Goal: Task Accomplishment & Management: Complete application form

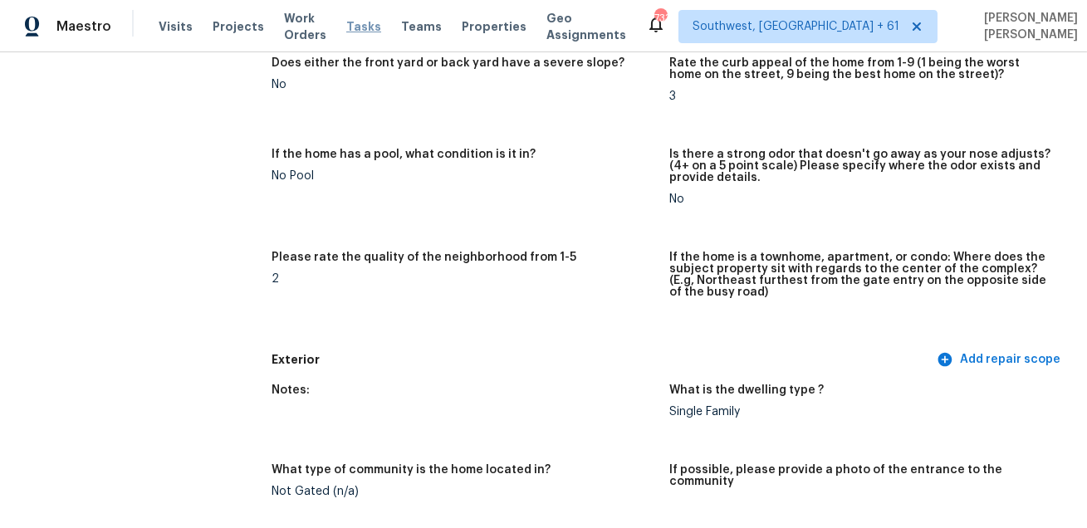
click at [375, 23] on span "Tasks" at bounding box center [363, 27] width 35 height 12
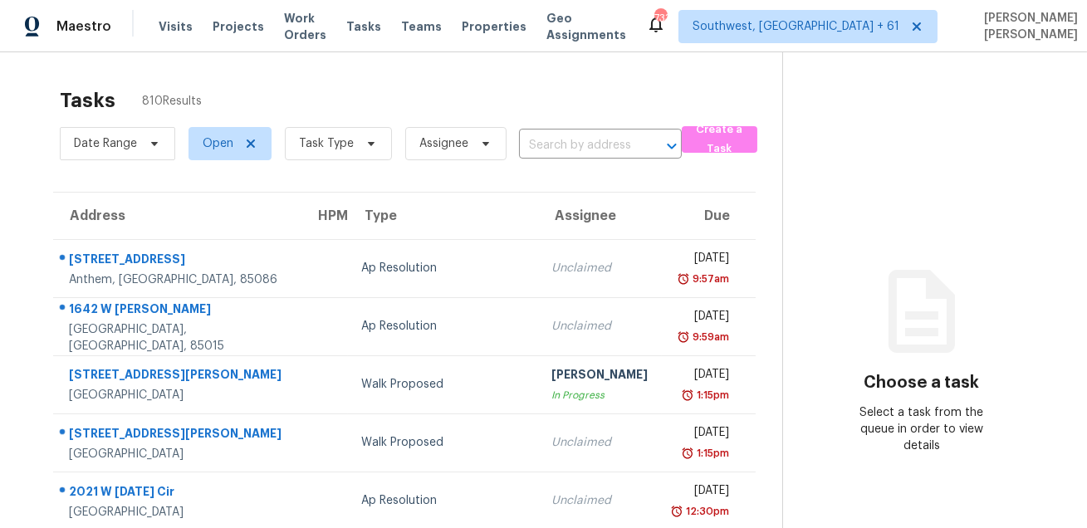
click at [328, 162] on span "Task Type" at bounding box center [332, 143] width 120 height 43
click at [336, 154] on span "Task Type" at bounding box center [338, 143] width 107 height 33
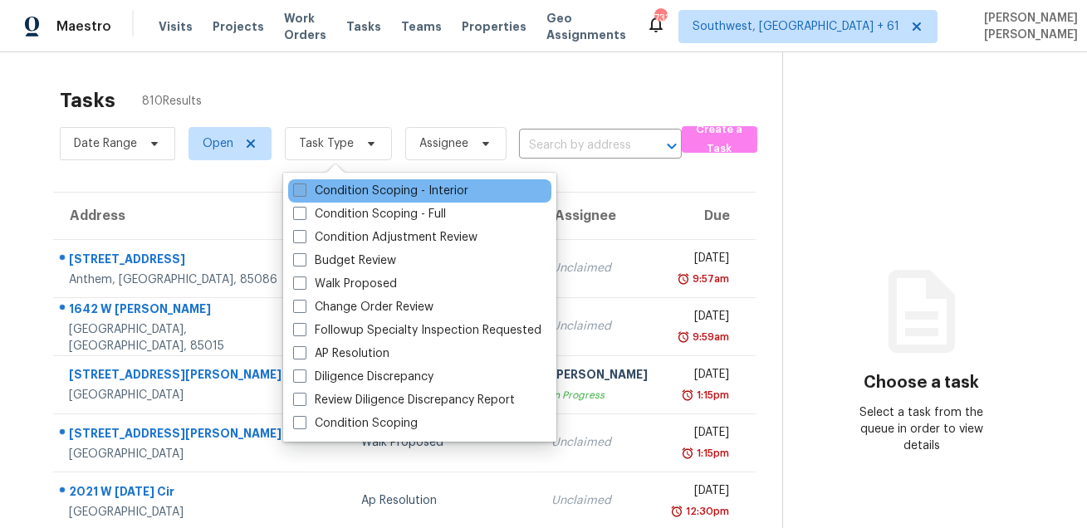
click at [327, 198] on label "Condition Scoping - Interior" at bounding box center [380, 191] width 175 height 17
click at [304, 194] on input "Condition Scoping - Interior" at bounding box center [298, 188] width 11 height 11
checkbox input "true"
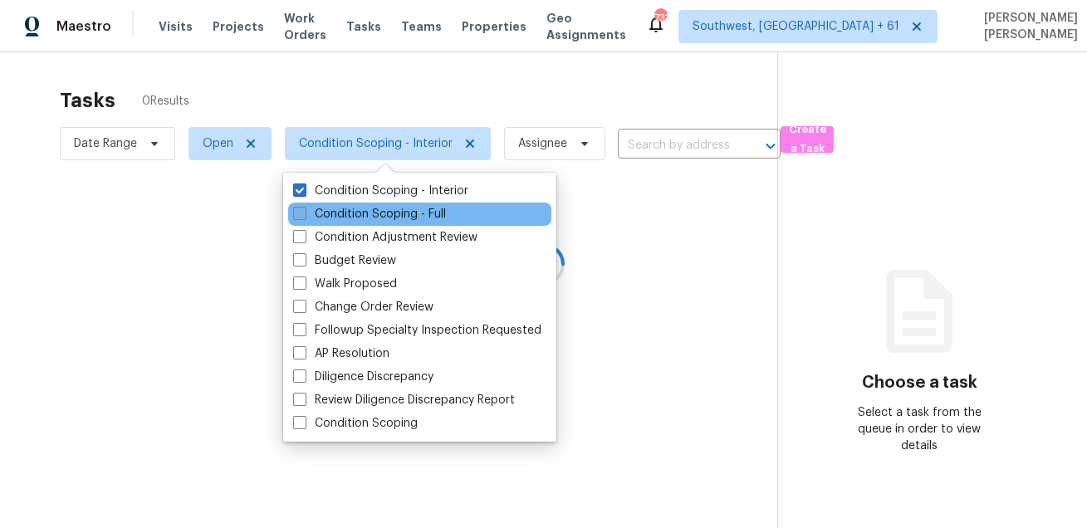
click at [326, 211] on label "Condition Scoping - Full" at bounding box center [369, 214] width 153 height 17
click at [304, 211] on input "Condition Scoping - Full" at bounding box center [298, 211] width 11 height 11
checkbox input "true"
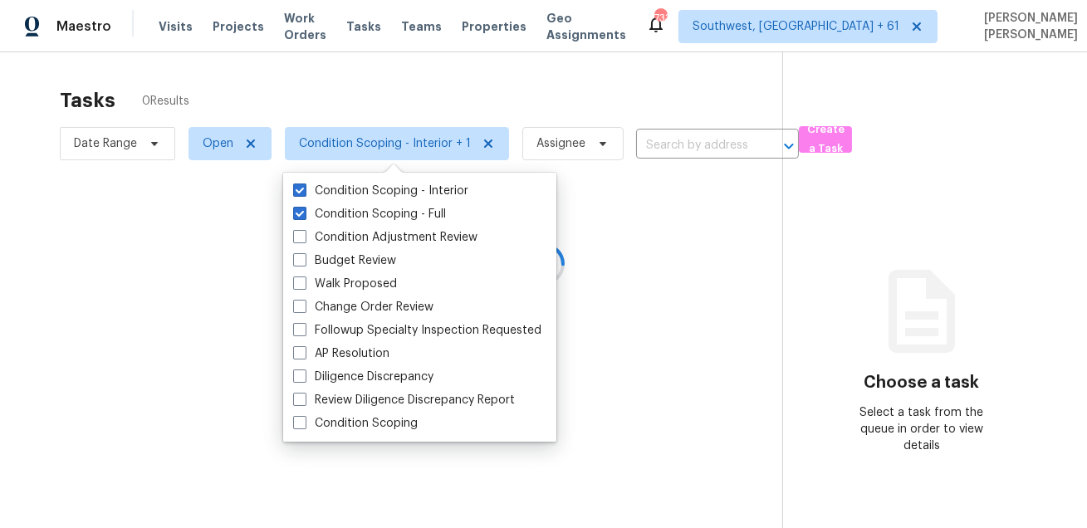
click at [360, 103] on div at bounding box center [543, 264] width 1087 height 528
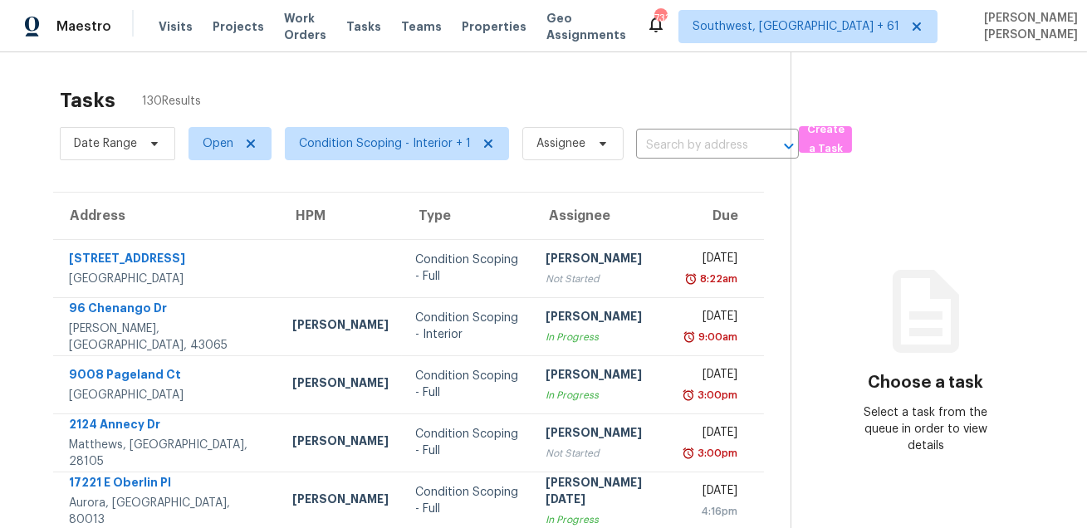
click at [78, 161] on span "Date Range" at bounding box center [117, 143] width 115 height 43
click at [96, 152] on span "Date Range" at bounding box center [117, 143] width 115 height 33
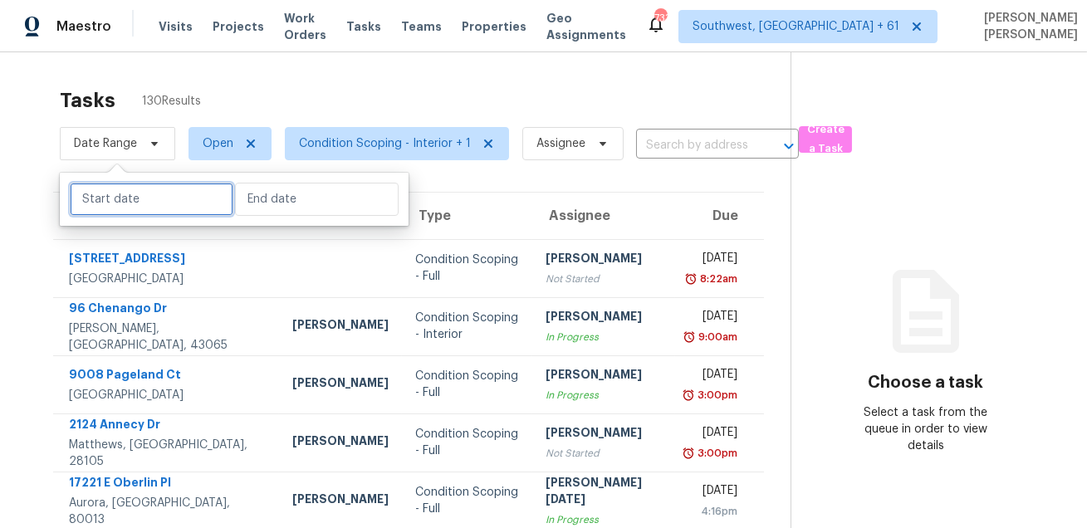
click at [101, 202] on input "text" at bounding box center [152, 199] width 164 height 33
select select "7"
select select "2025"
select select "8"
select select "2025"
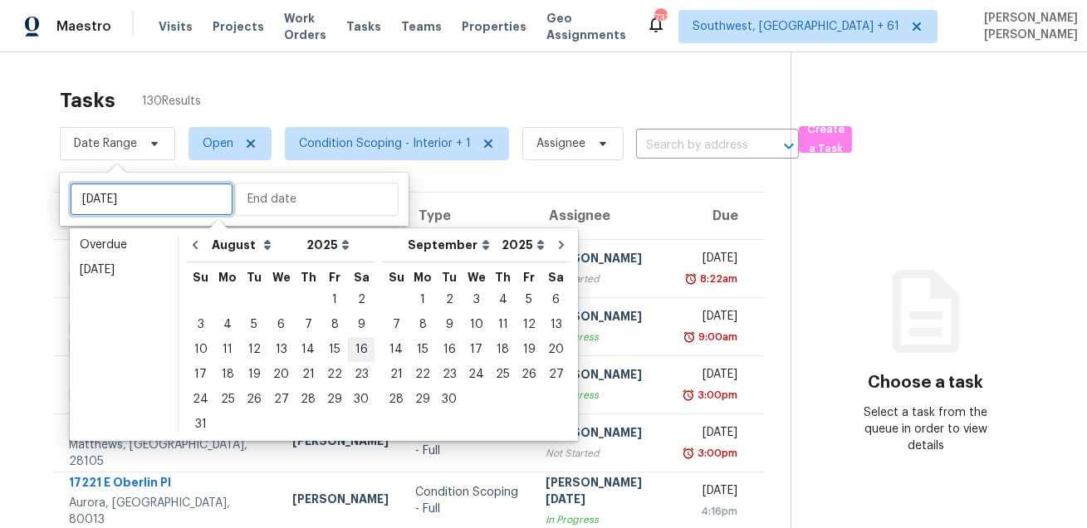
type input "Sat, Aug 16"
type input "Sun, Sep 21"
click at [301, 372] on div "21" at bounding box center [308, 374] width 27 height 23
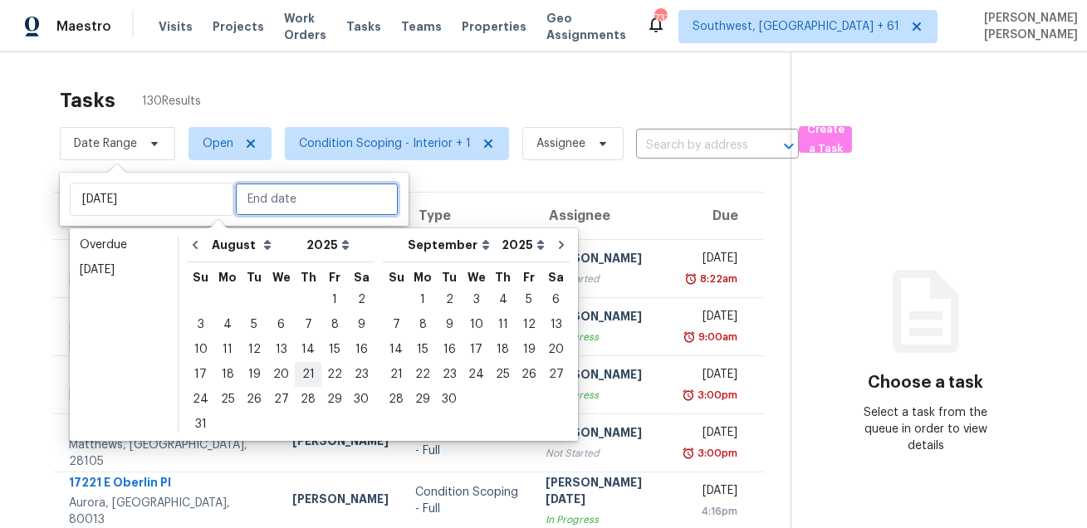
type input "[DATE]"
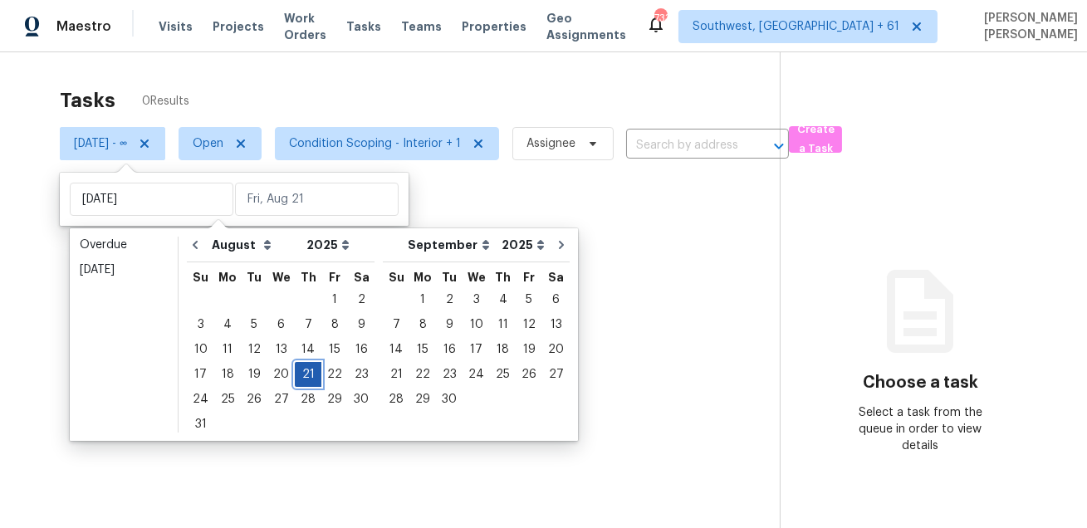
click at [301, 372] on div "21" at bounding box center [308, 374] width 27 height 23
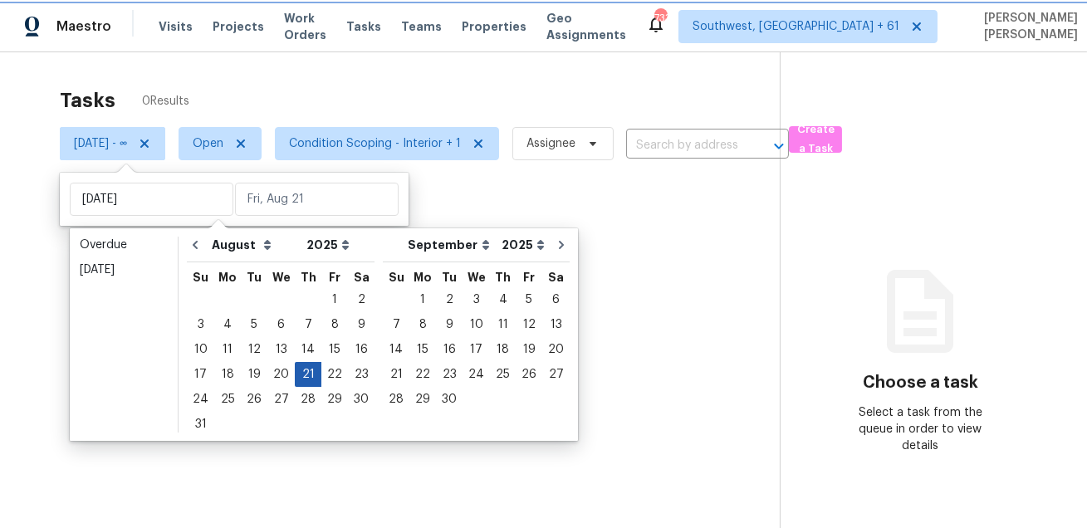
type input "[DATE]"
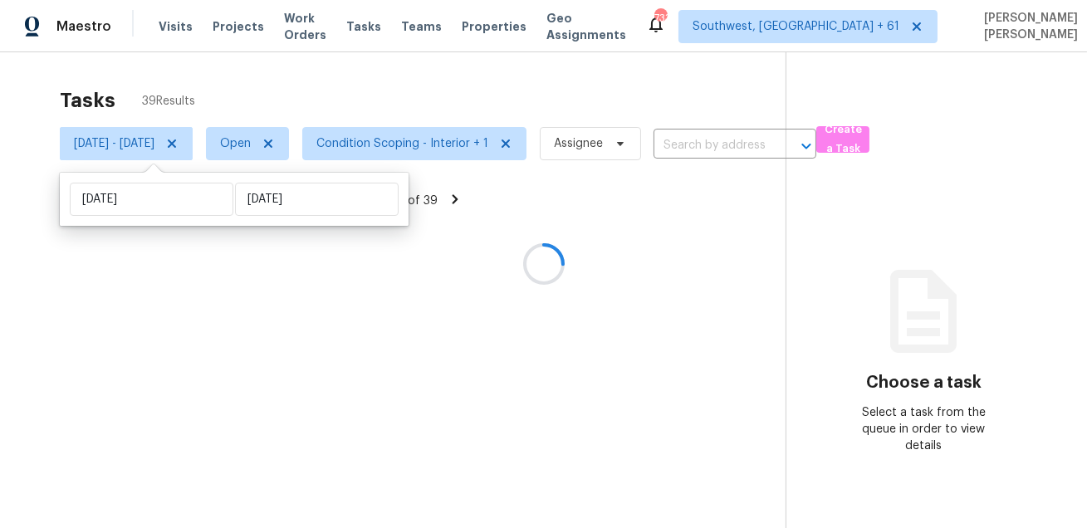
click at [417, 96] on div at bounding box center [543, 264] width 1087 height 528
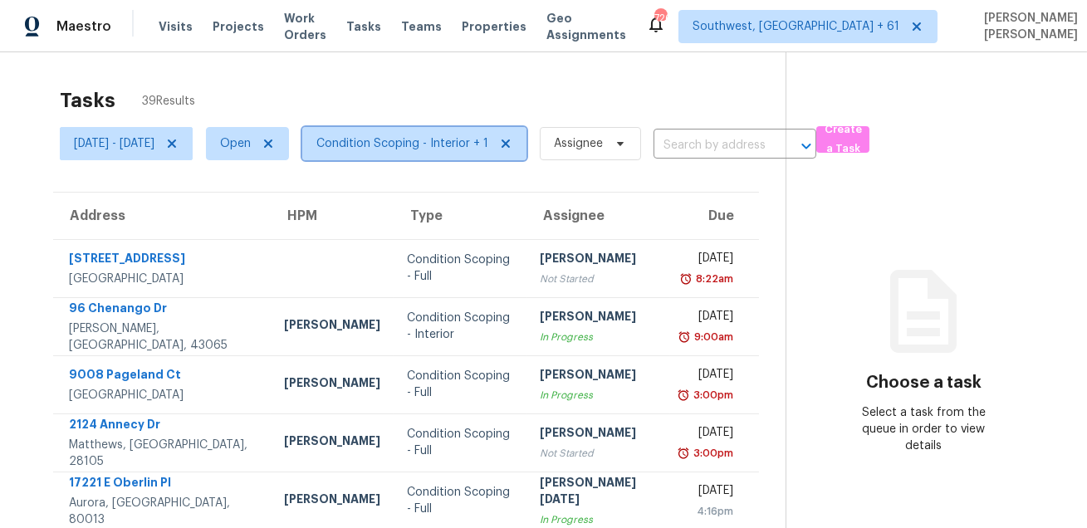
click at [389, 147] on span "Condition Scoping - Interior + 1" at bounding box center [402, 143] width 172 height 17
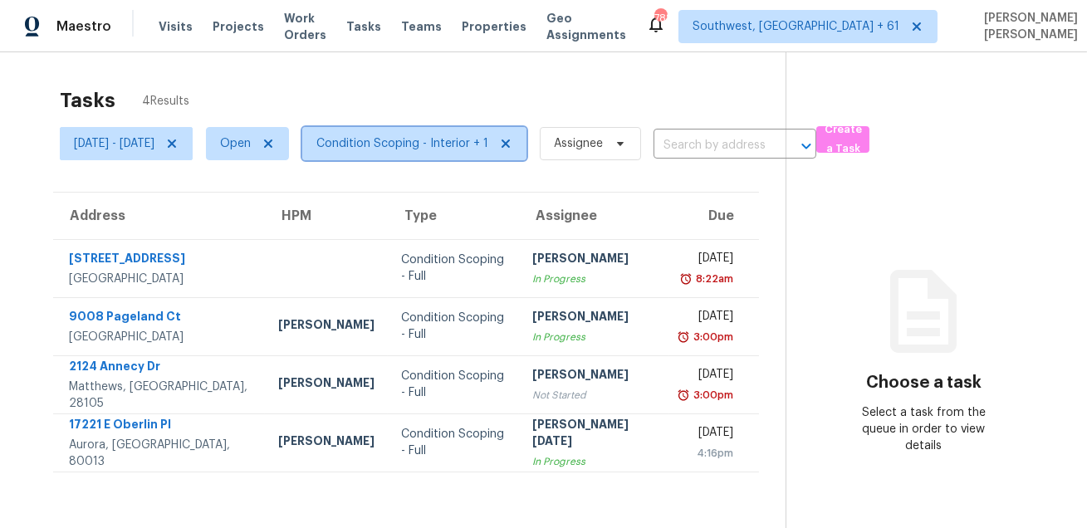
click at [434, 149] on span "Condition Scoping - Interior + 1" at bounding box center [402, 143] width 172 height 17
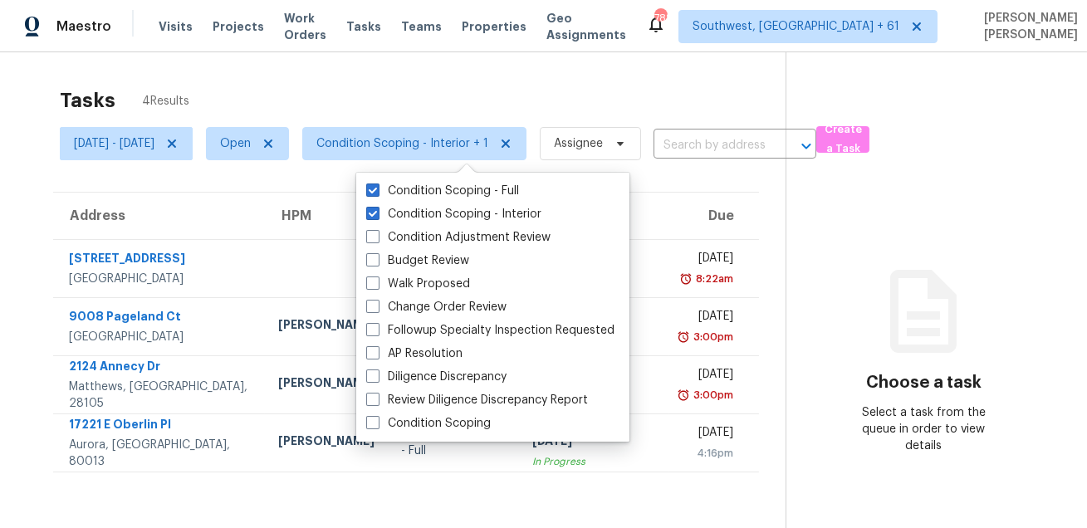
click at [448, 86] on div "Tasks 4 Results" at bounding box center [423, 100] width 726 height 43
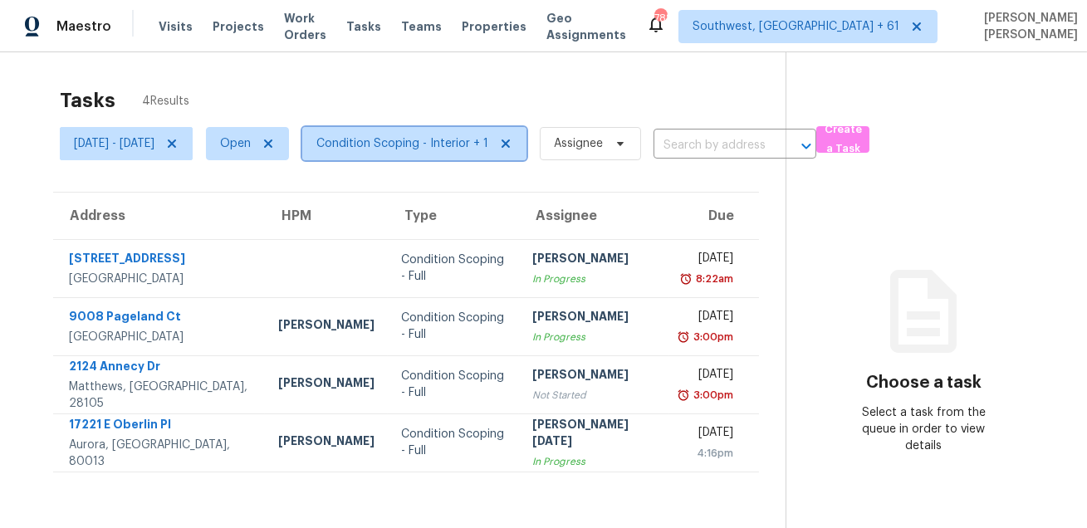
click at [421, 150] on span "Condition Scoping - Interior + 1" at bounding box center [402, 143] width 172 height 17
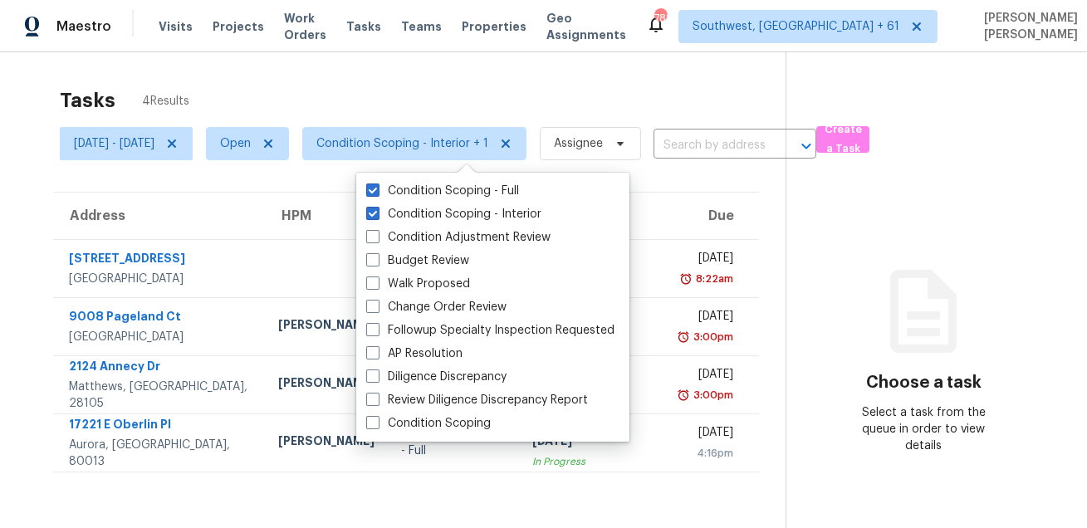
click at [442, 103] on div "Tasks 4 Results" at bounding box center [423, 100] width 726 height 43
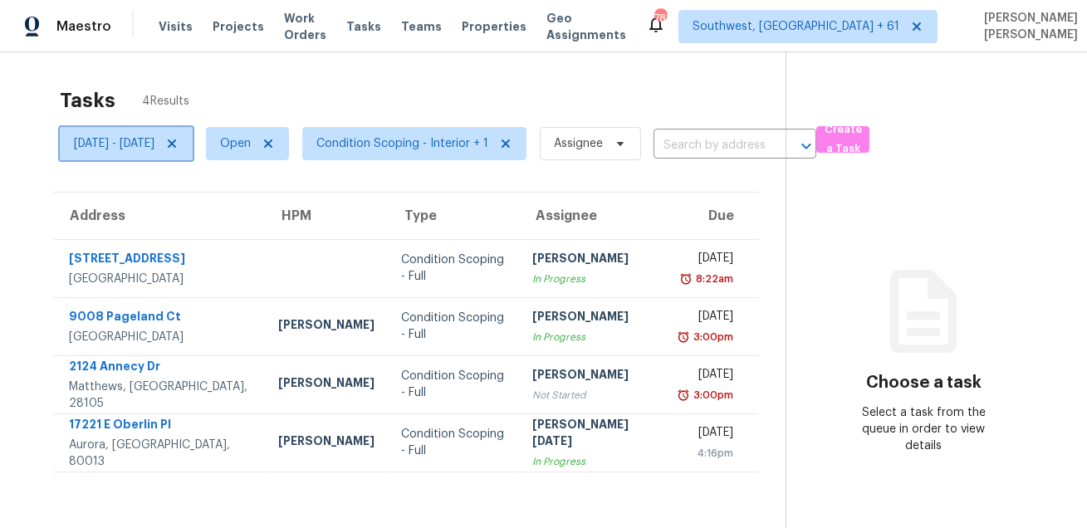
click at [154, 147] on span "[DATE] - [DATE]" at bounding box center [114, 143] width 81 height 17
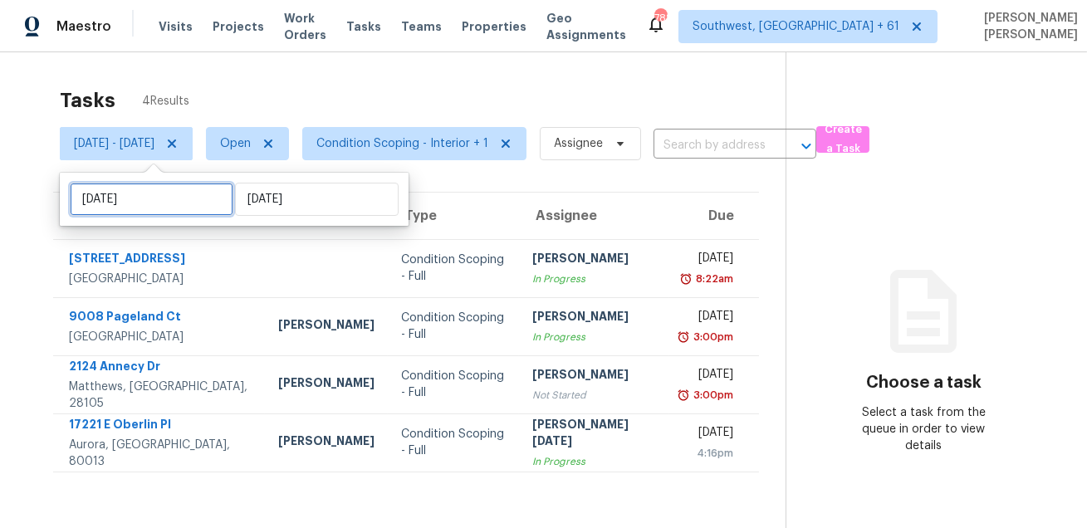
select select "7"
select select "2025"
select select "8"
select select "2025"
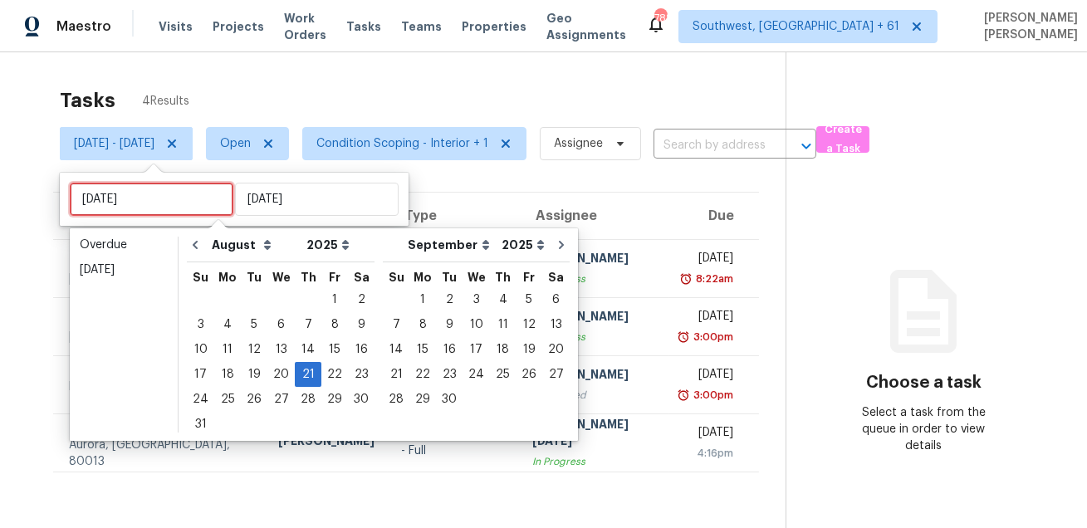
click at [178, 199] on input "[DATE]" at bounding box center [152, 199] width 164 height 33
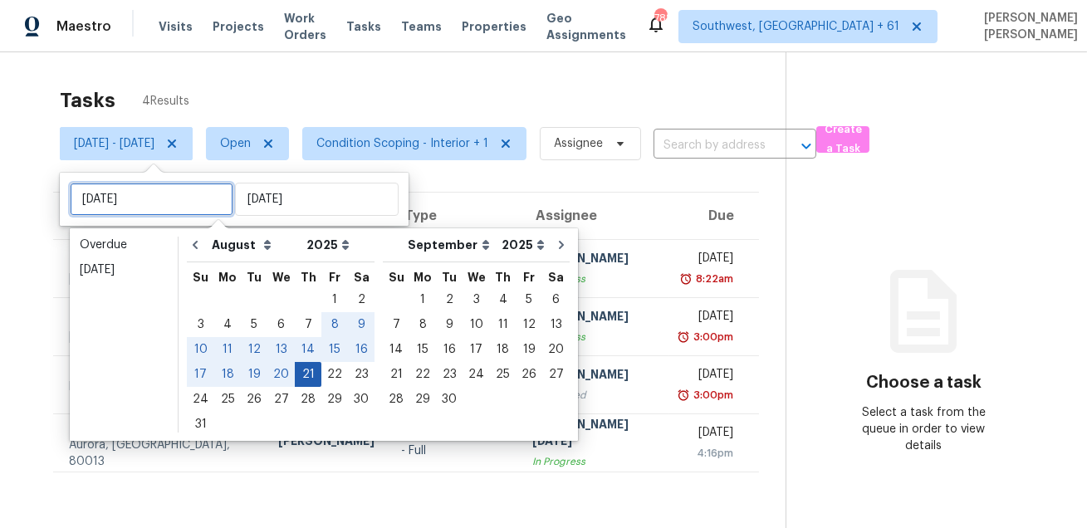
type input "[DATE]"
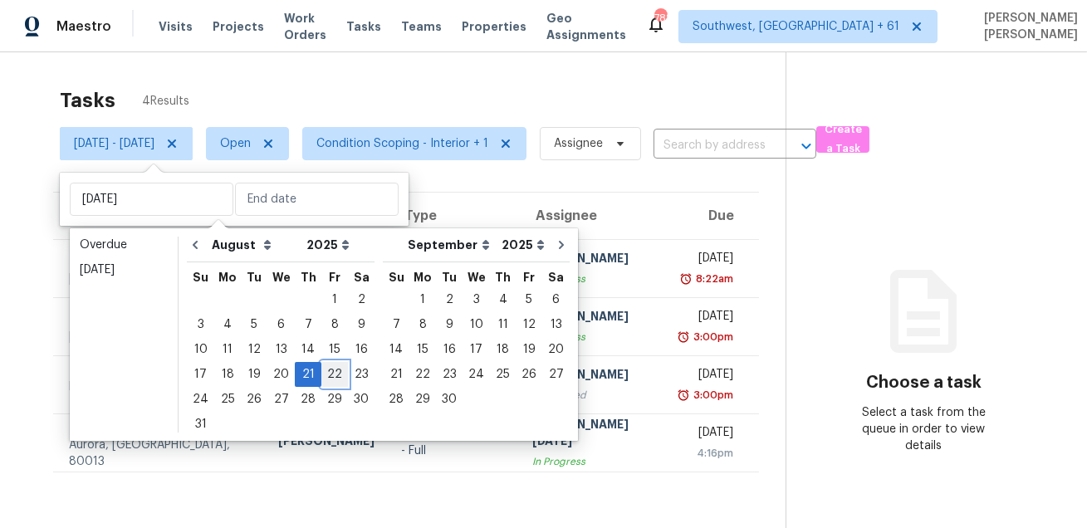
click at [321, 377] on div "22" at bounding box center [334, 374] width 27 height 23
type input "[DATE]"
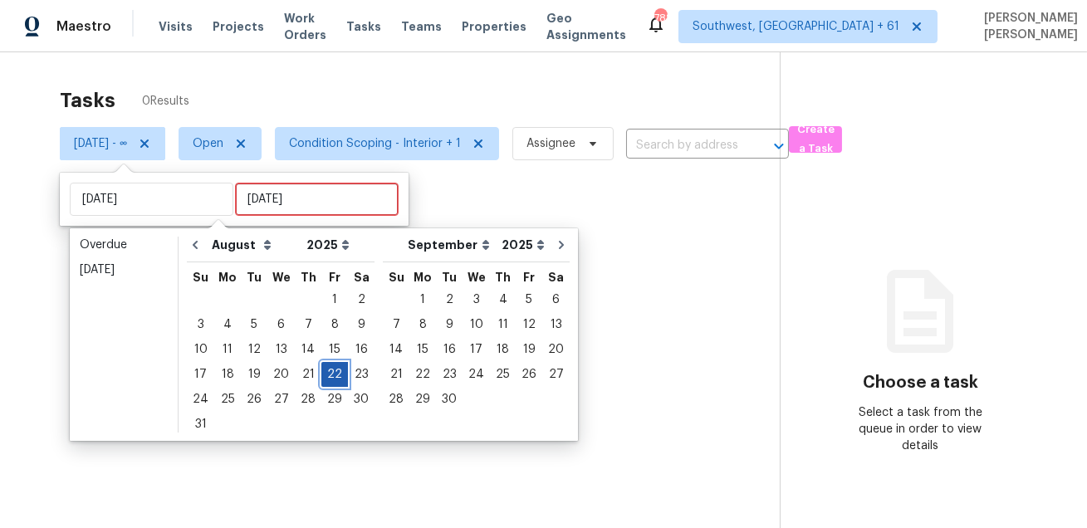
click at [321, 377] on div "22" at bounding box center [334, 374] width 27 height 23
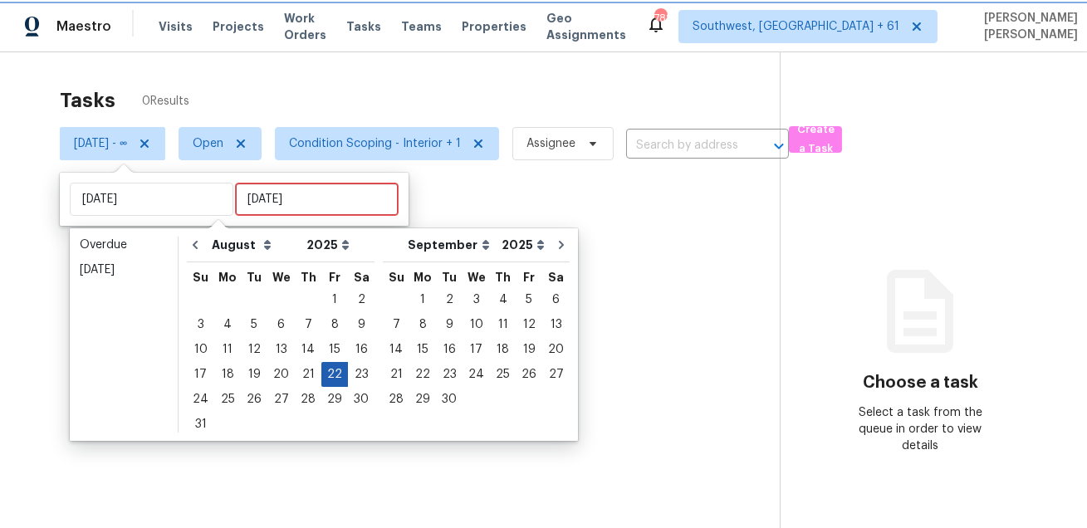
type input "[DATE]"
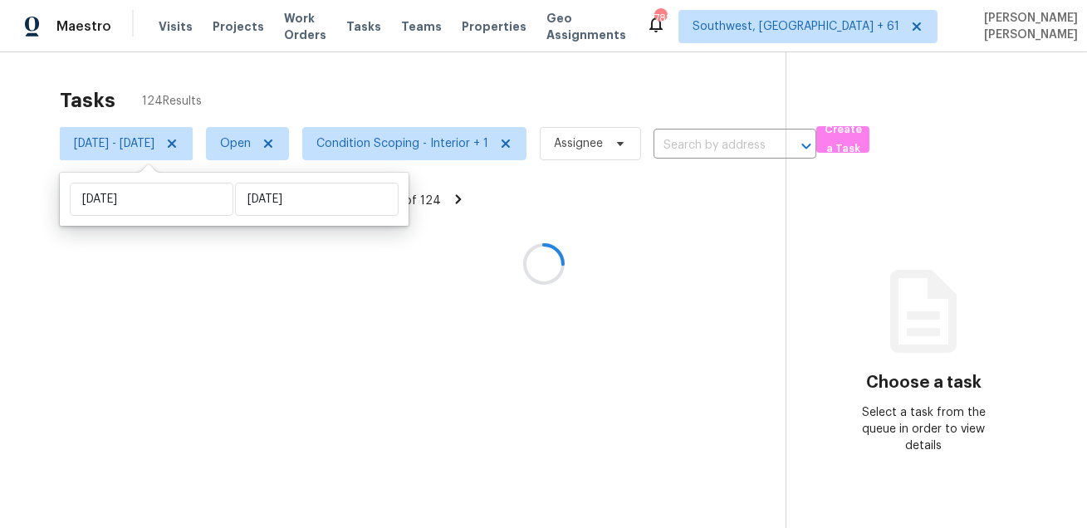
click at [412, 85] on div at bounding box center [543, 264] width 1087 height 528
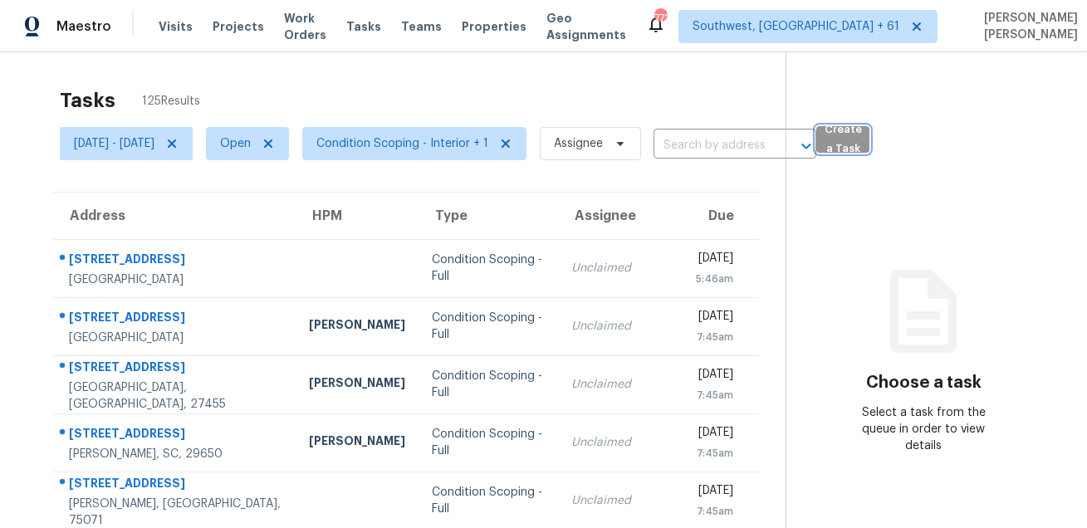
click at [861, 133] on span "Create a Task" at bounding box center [843, 139] width 37 height 38
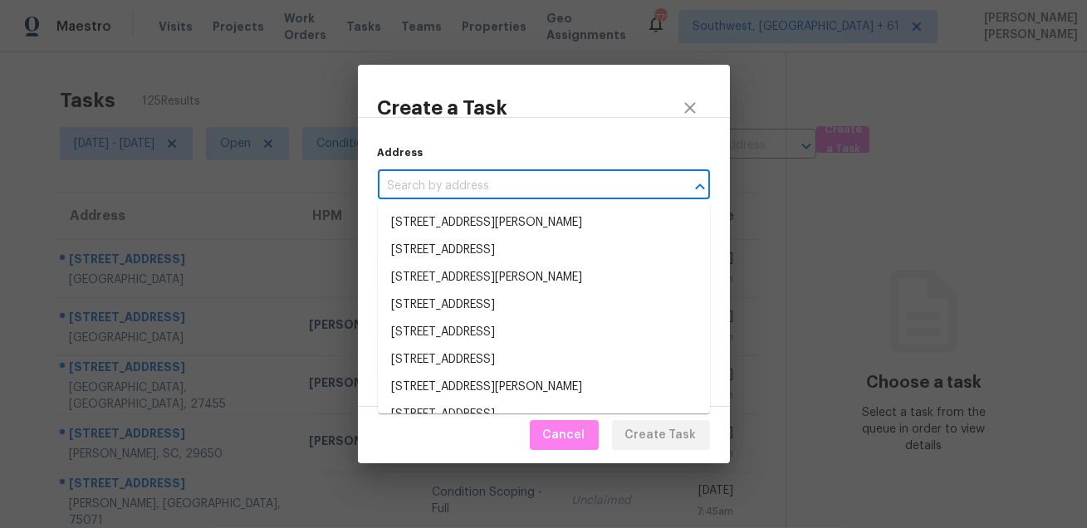
click at [529, 187] on input "text" at bounding box center [521, 187] width 286 height 26
paste input "2030 Main St NW Apt 208, Atlanta, GA 30318"
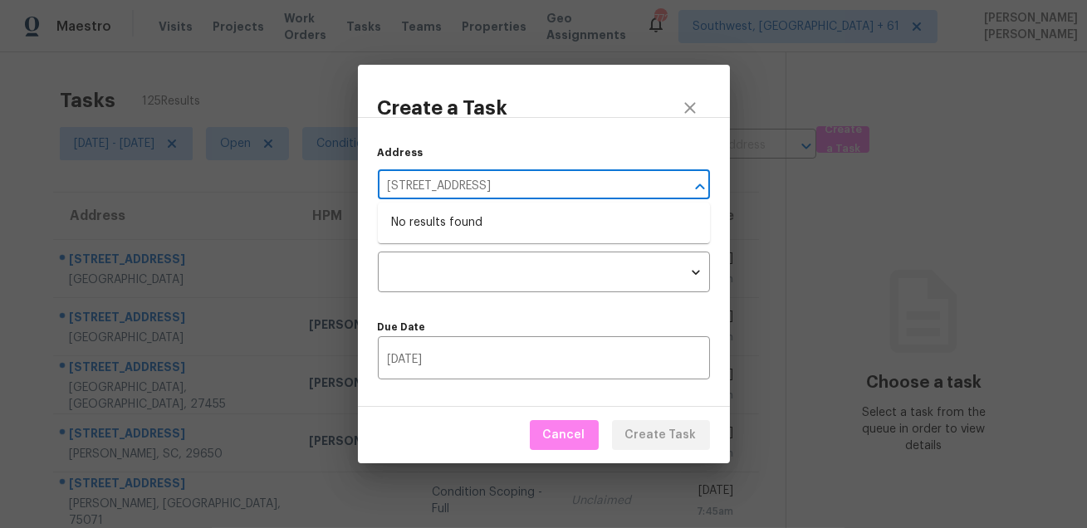
type input "2030 Main St NW Apt 208, Atlanta, GA 30318"
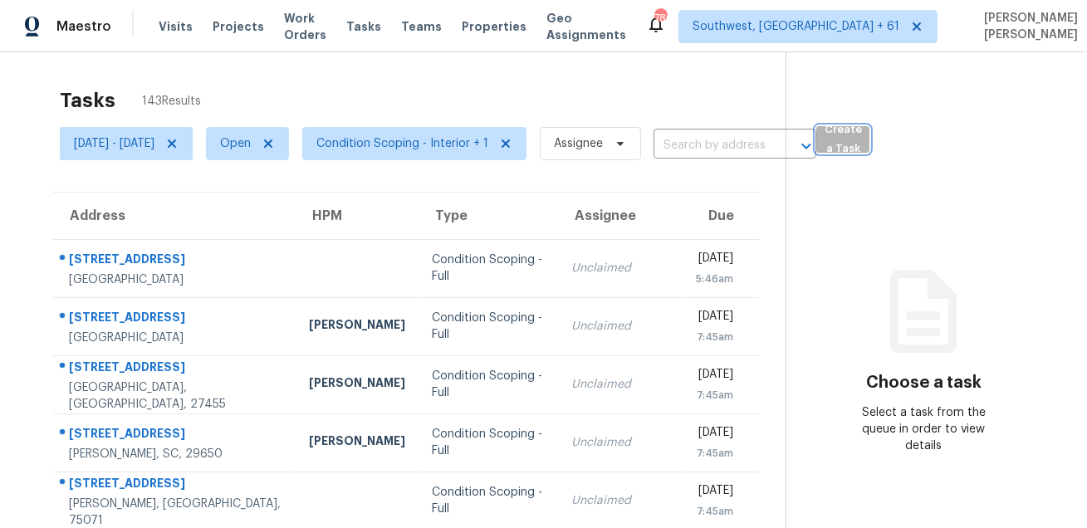
click at [861, 132] on span "Create a Task" at bounding box center [843, 139] width 37 height 38
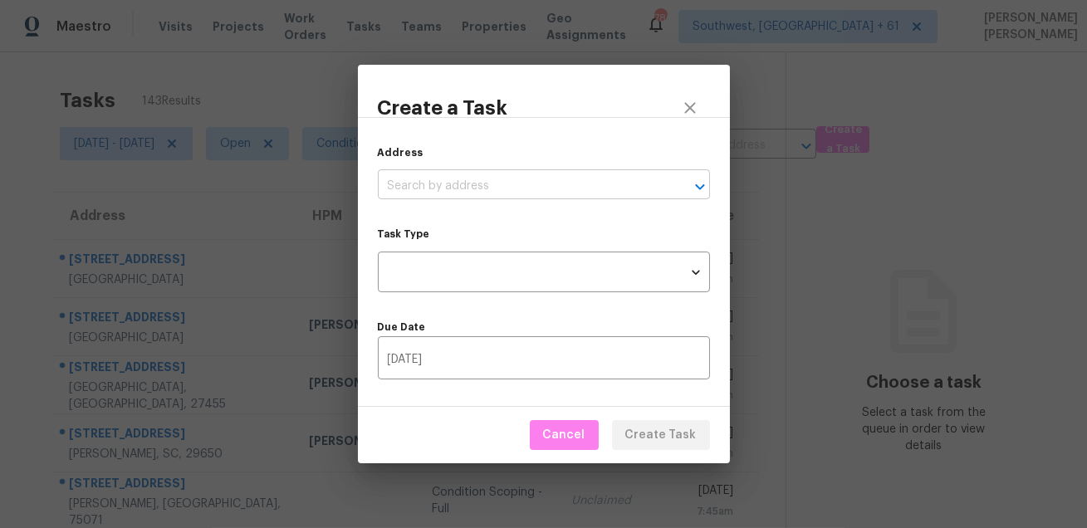
click at [567, 189] on input "text" at bounding box center [521, 187] width 286 height 26
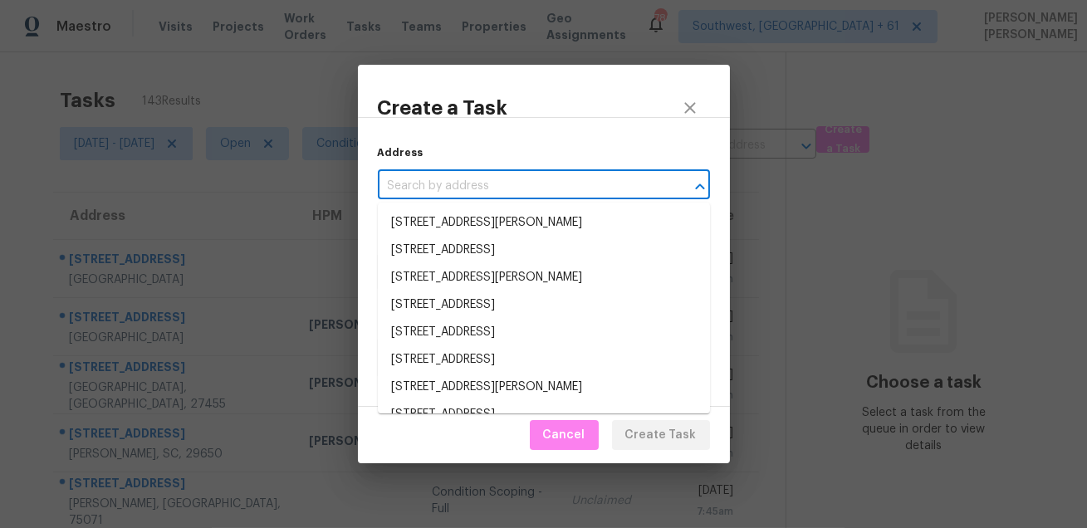
paste input "2030 Main St NW Apt 208, Atlanta, GA 30318"
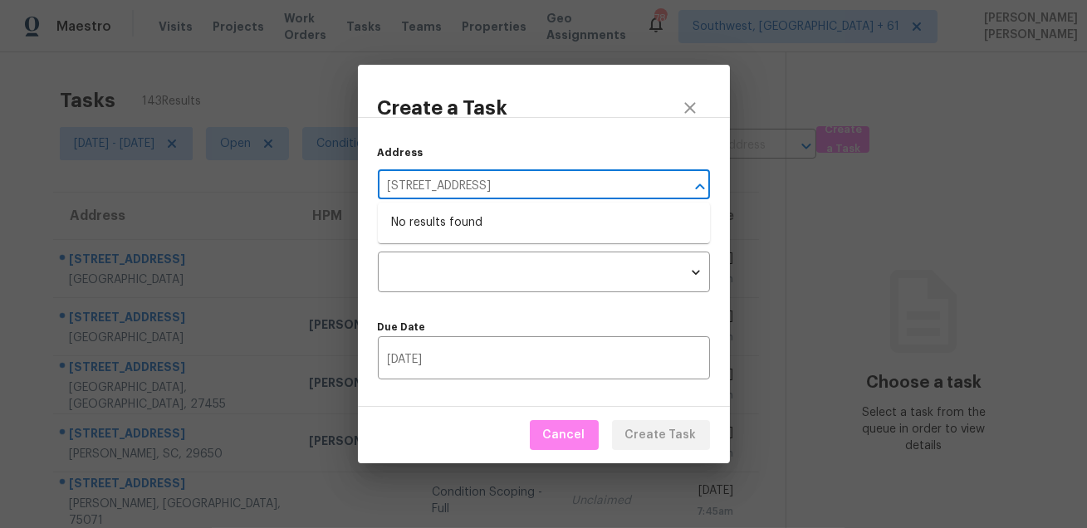
click at [532, 188] on input "2030 Main St NW Apt 208, Atlanta, GA 30318" at bounding box center [521, 187] width 286 height 26
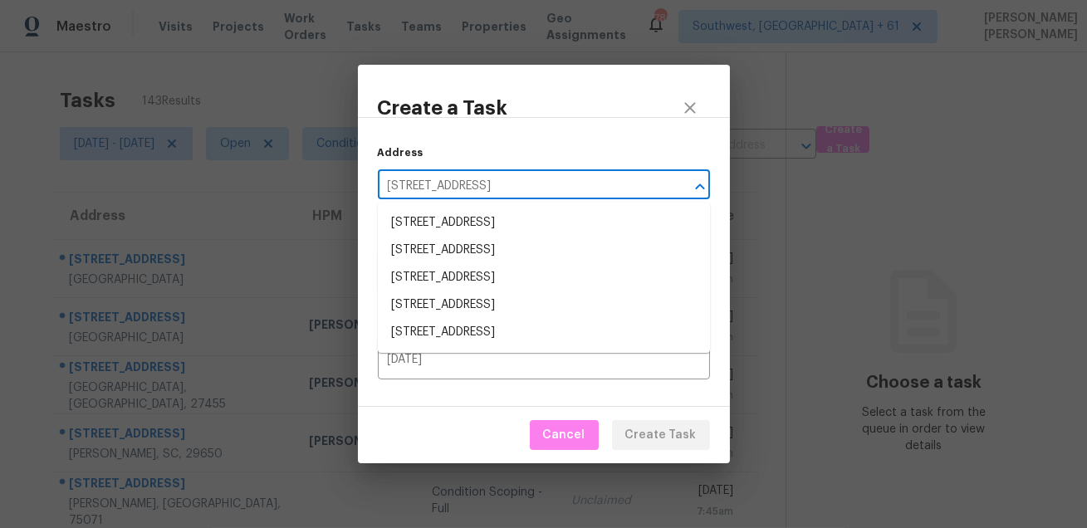
type input "2030 Main St NW, Atlanta, GA 30318"
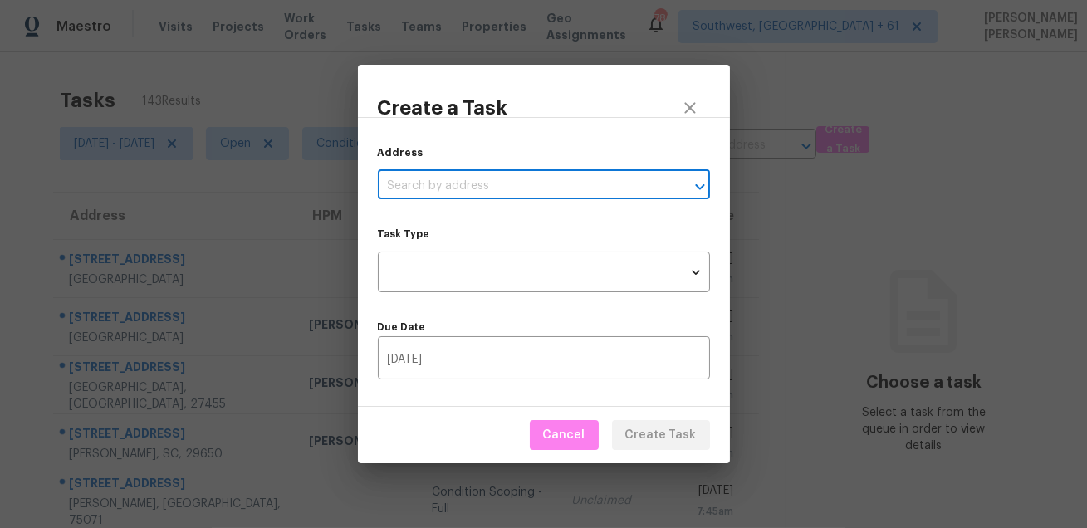
click at [511, 187] on input "text" at bounding box center [521, 187] width 286 height 26
paste input "2030 Main St NW Apt 208, Atlanta, GA 30318"
click at [522, 191] on input "2030 Main St NW Apt 208, Atlanta, GA 30318" at bounding box center [521, 187] width 286 height 26
type input "2030 Main St NW, Atlanta, GA 30318"
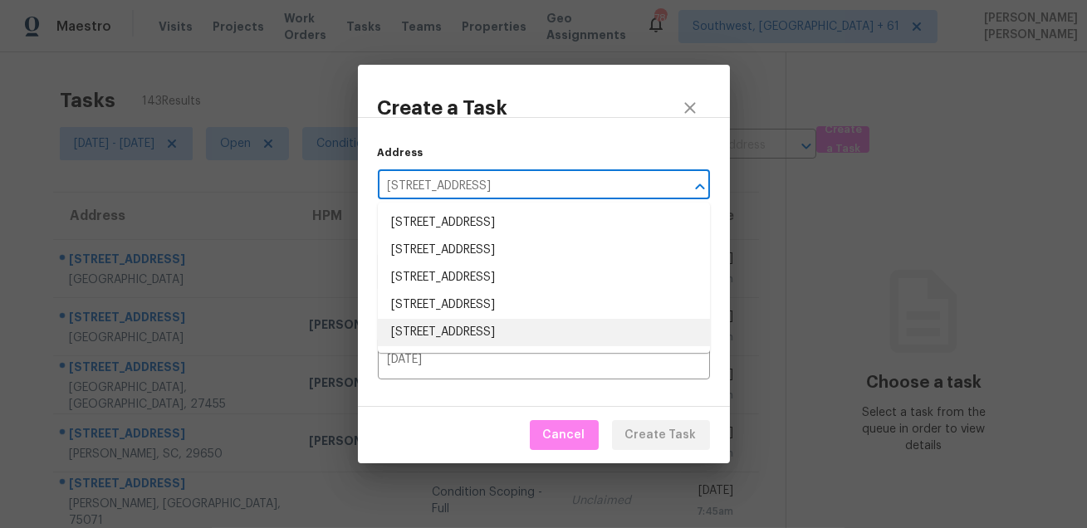
click at [522, 334] on li "2030 Main St NW Apt 208, Atlanta, GA 30318" at bounding box center [544, 332] width 332 height 27
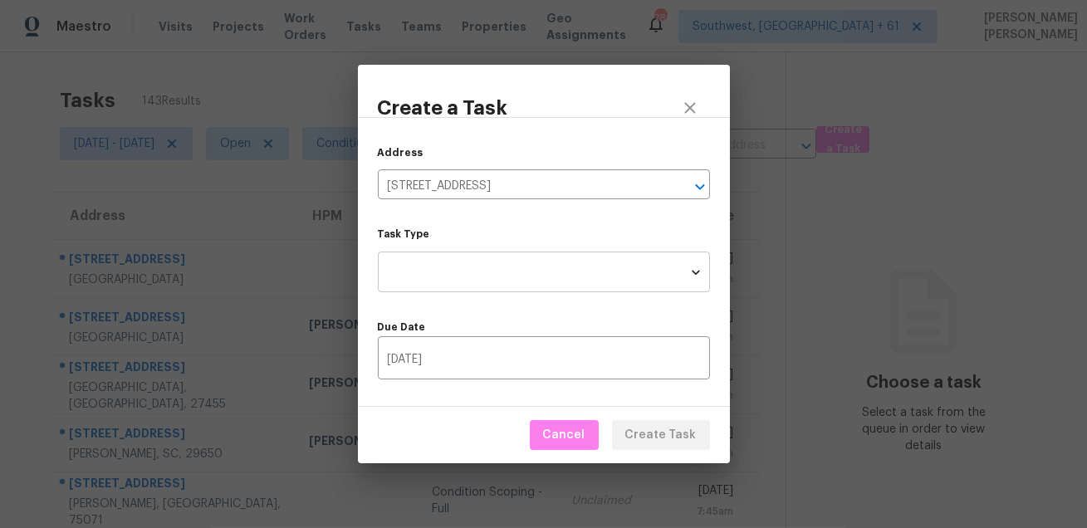
click at [509, 261] on body "Maestro Visits Projects Work Orders Tasks Teams Properties Geo Assignments 780 …" at bounding box center [543, 264] width 1087 height 528
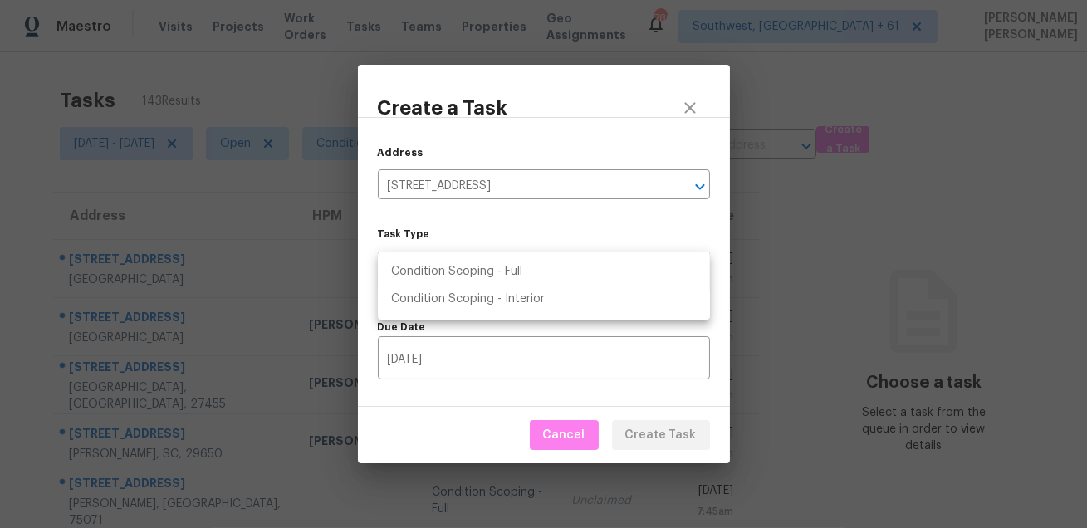
click at [494, 279] on li "Condition Scoping - Full" at bounding box center [544, 271] width 332 height 27
type input "virtual_full_assessment"
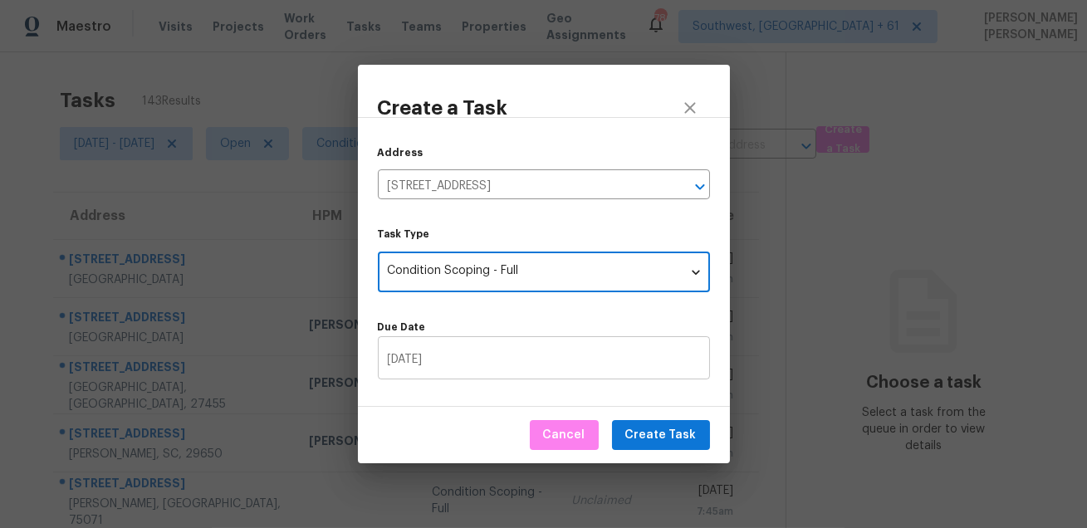
click at [538, 358] on input "08/21/2025" at bounding box center [544, 359] width 332 height 39
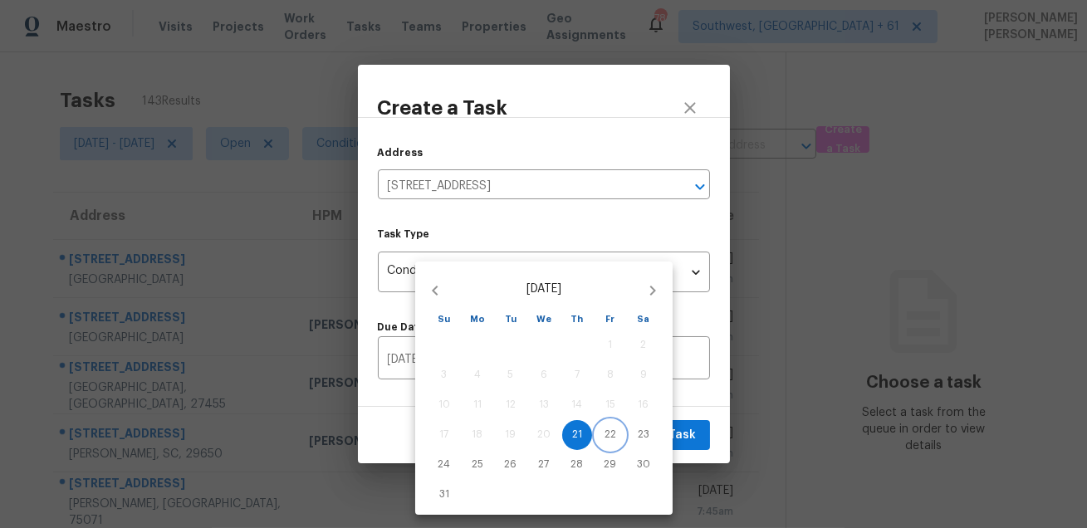
click at [617, 442] on button "22" at bounding box center [610, 435] width 30 height 30
type input "08/22/2025"
click at [680, 433] on div at bounding box center [543, 264] width 1087 height 528
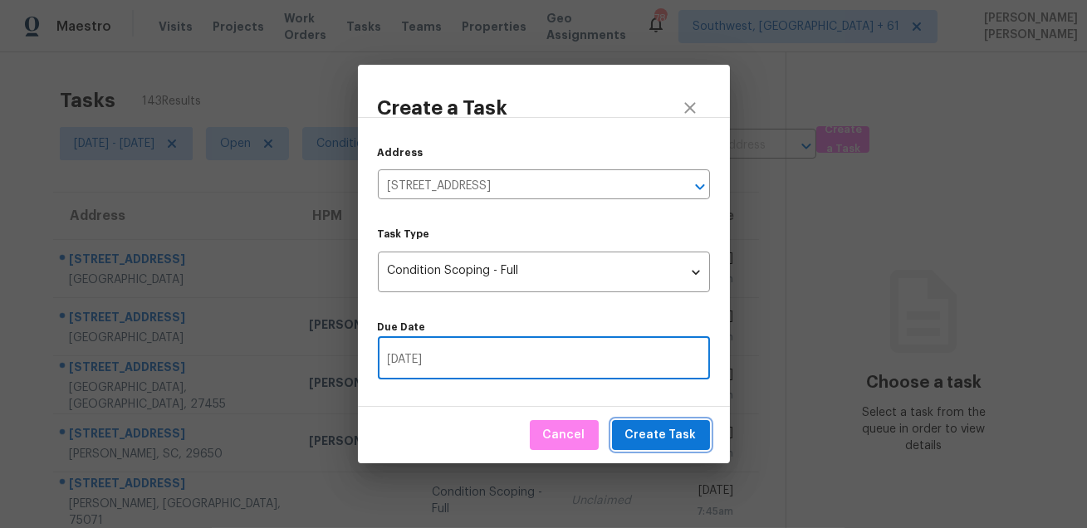
click at [668, 434] on span "Create Task" at bounding box center [660, 435] width 71 height 21
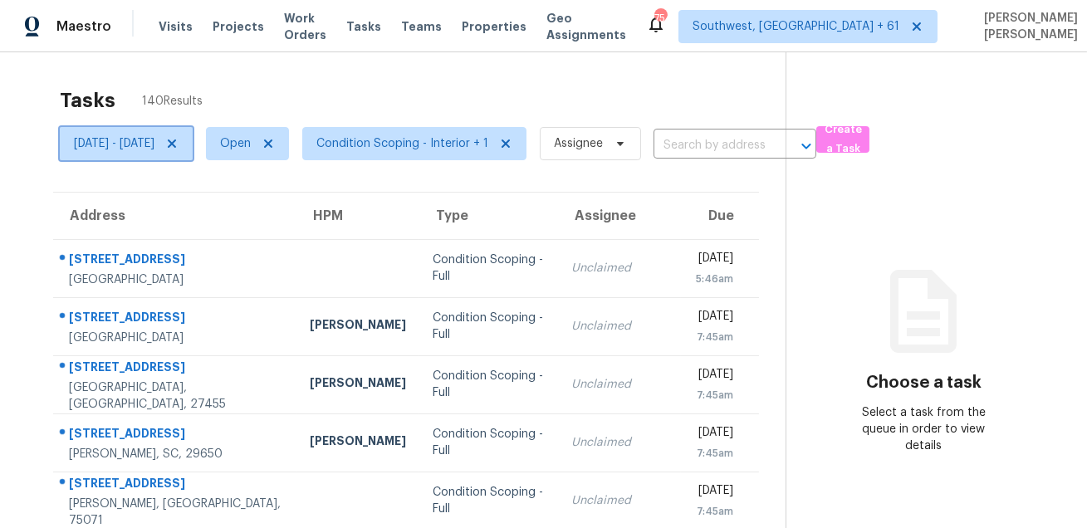
click at [157, 154] on span "[DATE] - [DATE]" at bounding box center [126, 143] width 133 height 33
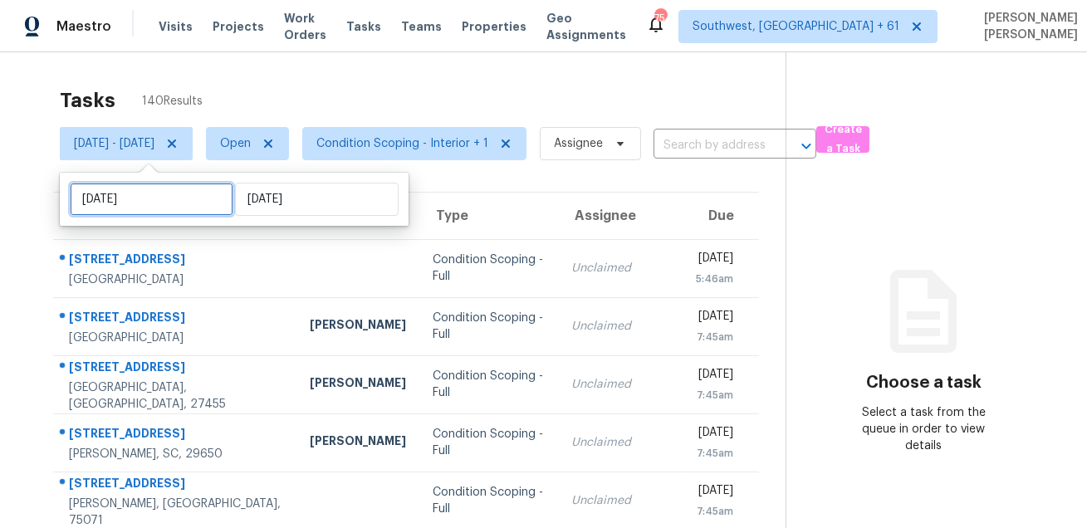
click at [148, 201] on input "[DATE]" at bounding box center [152, 199] width 164 height 33
select select "7"
select select "2025"
select select "8"
select select "2025"
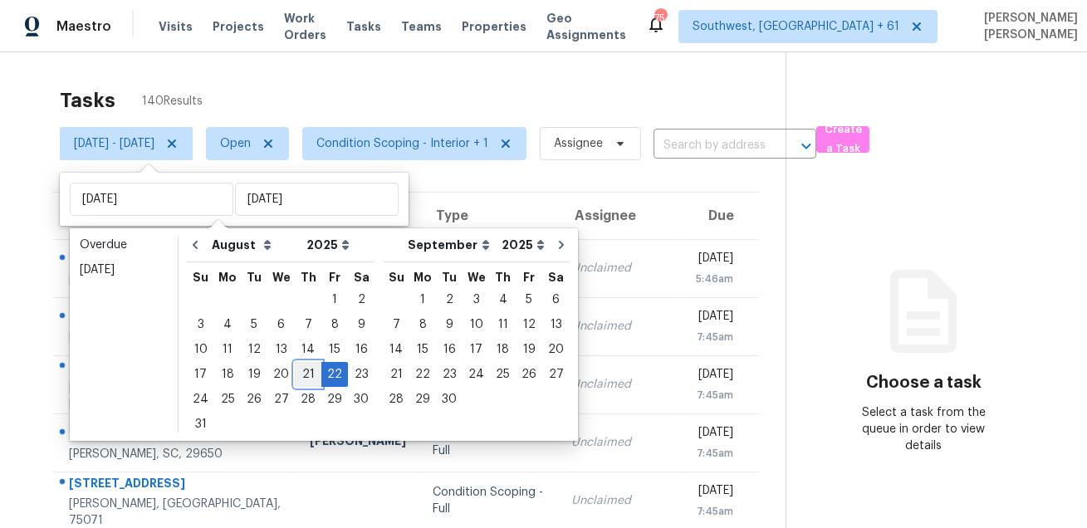
click at [296, 371] on div "21" at bounding box center [308, 374] width 27 height 23
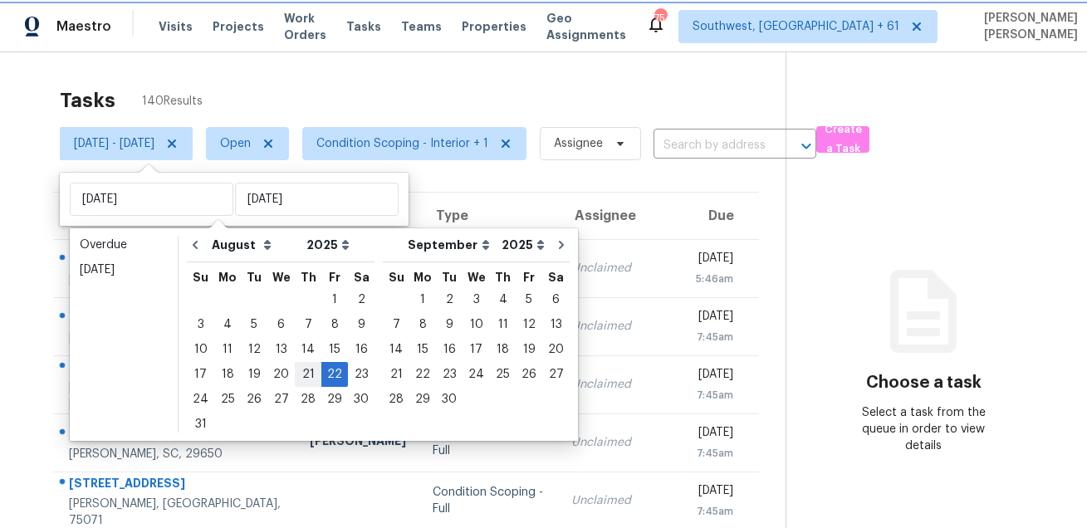
type input "[DATE]"
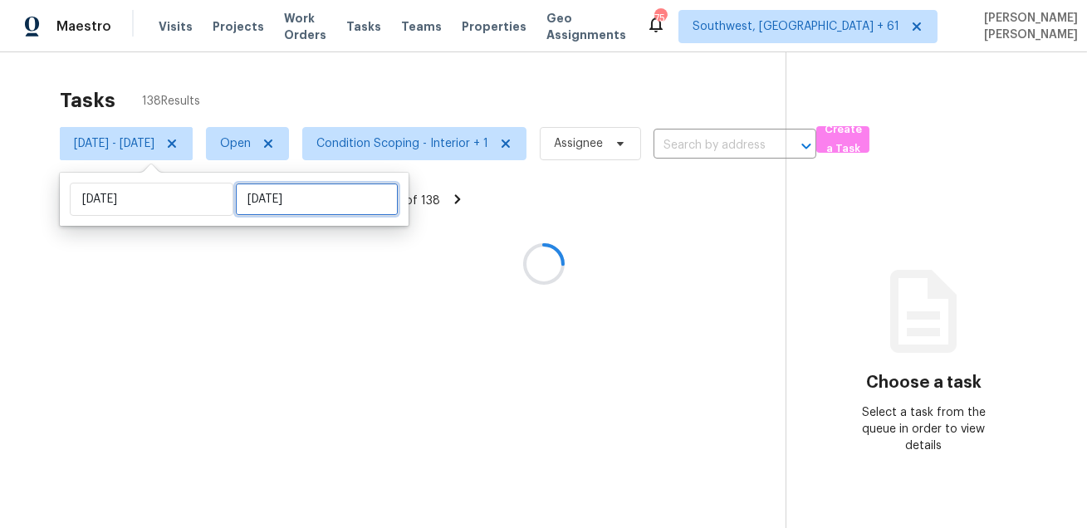
click at [287, 213] on input "[DATE]" at bounding box center [317, 199] width 164 height 33
select select "7"
select select "2025"
select select "8"
select select "2025"
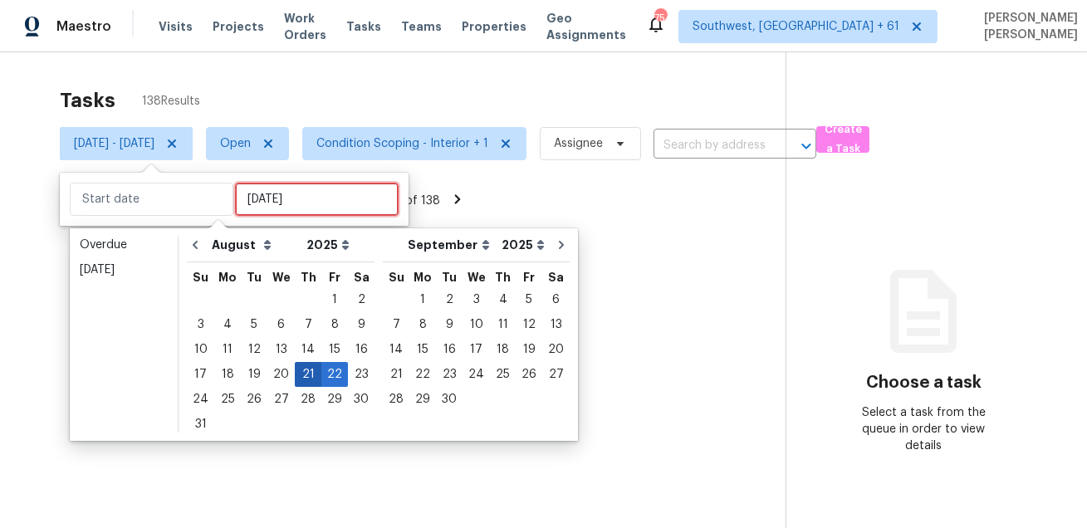
type input "[DATE]"
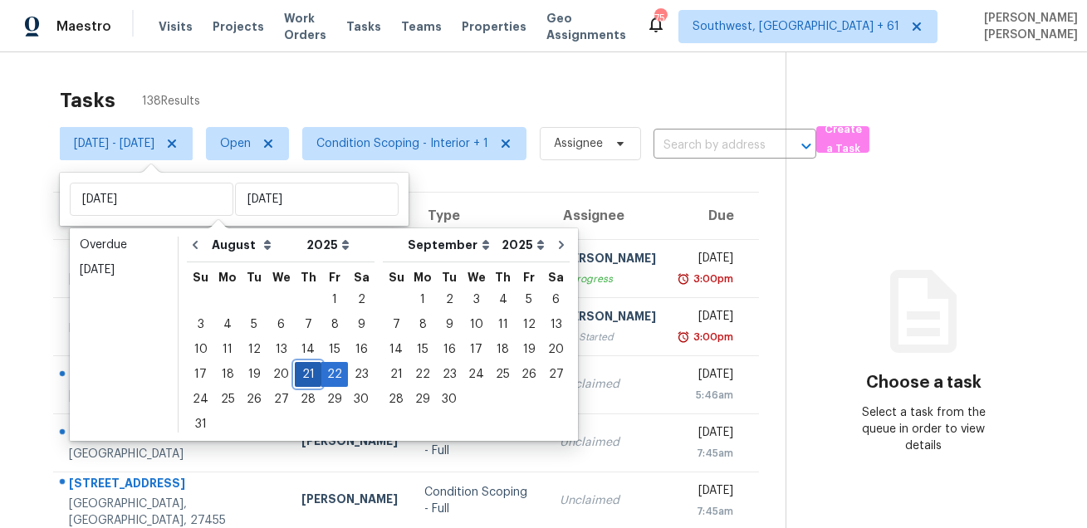
click at [301, 380] on div "21" at bounding box center [308, 374] width 27 height 23
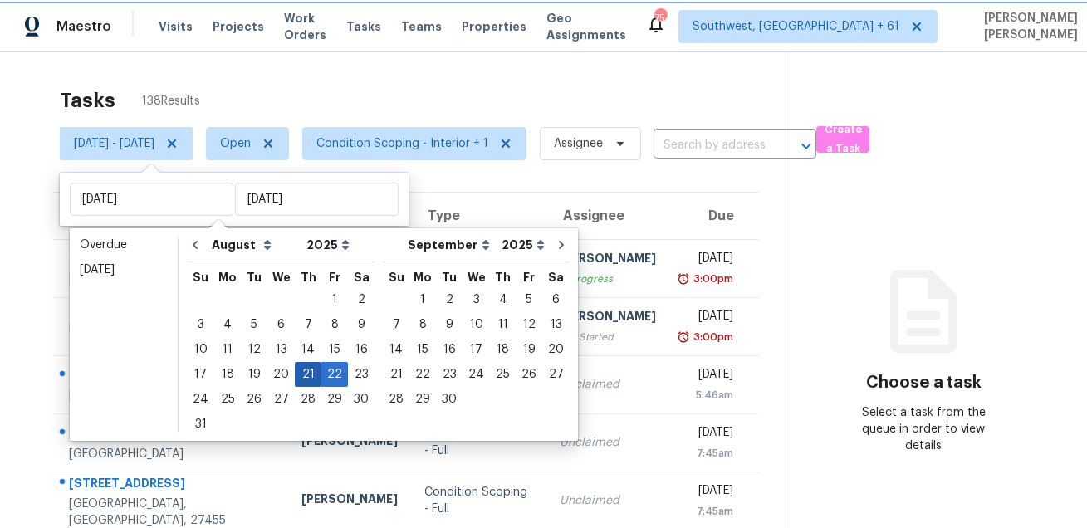
type input "[DATE]"
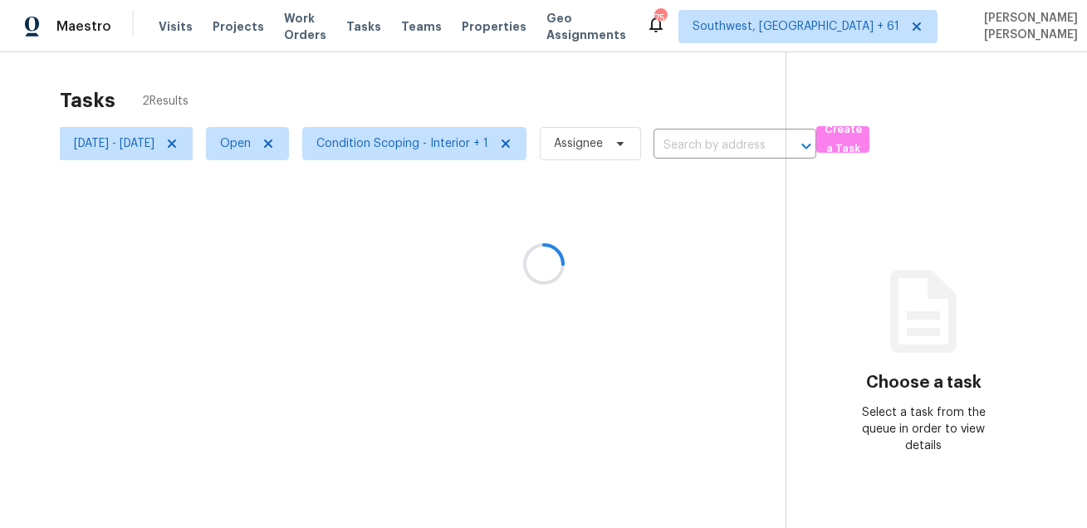
click at [471, 86] on div at bounding box center [543, 264] width 1087 height 528
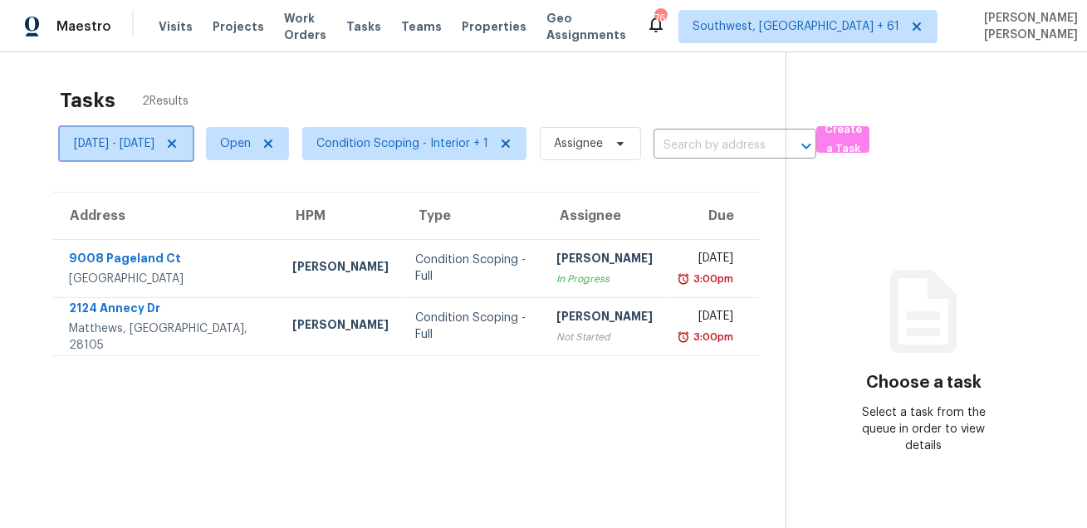
click at [154, 137] on span "[DATE] - [DATE]" at bounding box center [114, 143] width 81 height 17
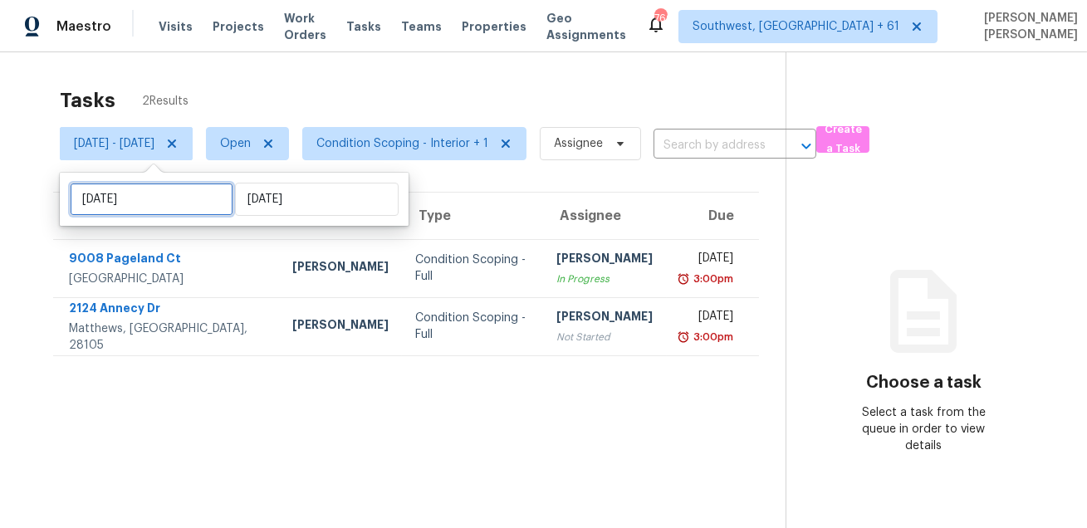
click at [169, 208] on input "[DATE]" at bounding box center [152, 199] width 164 height 33
select select "7"
select select "2025"
select select "8"
select select "2025"
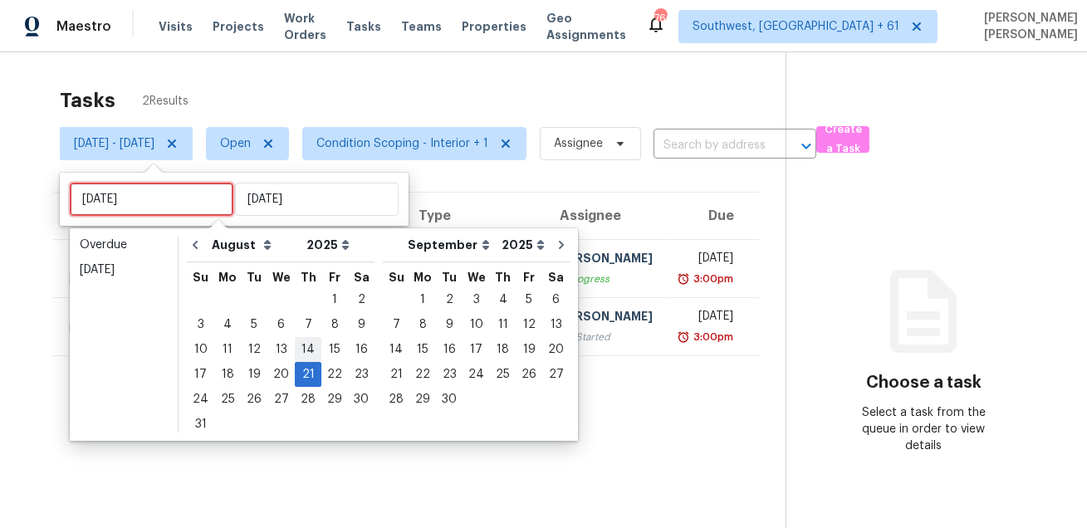
type input "[DATE]"
click at [325, 374] on div "22" at bounding box center [334, 374] width 27 height 23
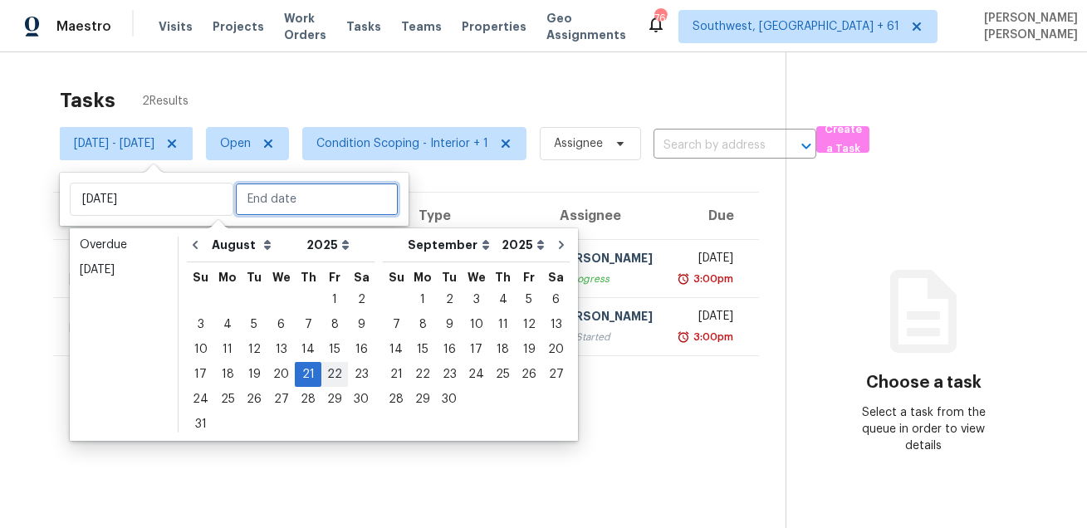
type input "[DATE]"
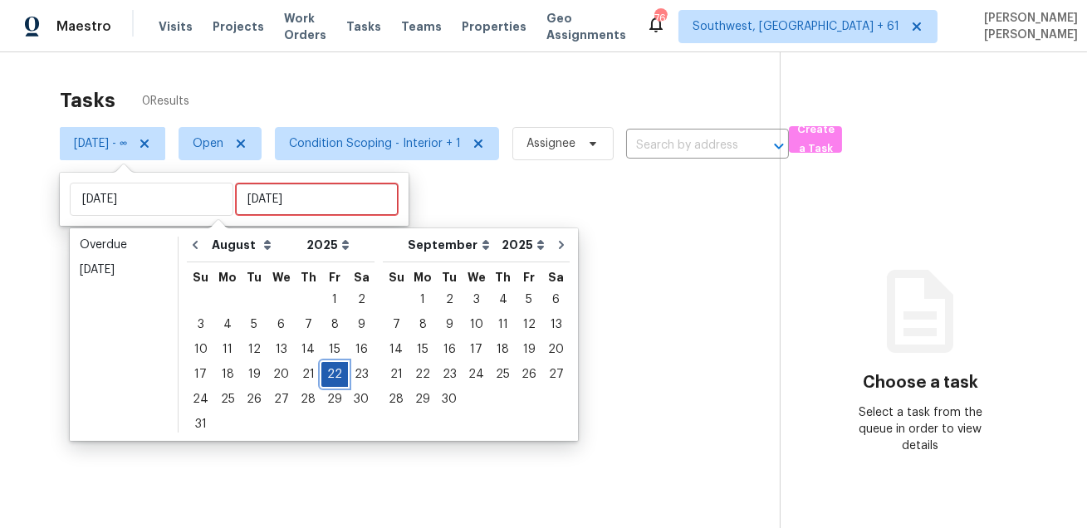
click at [325, 374] on div "22" at bounding box center [334, 374] width 27 height 23
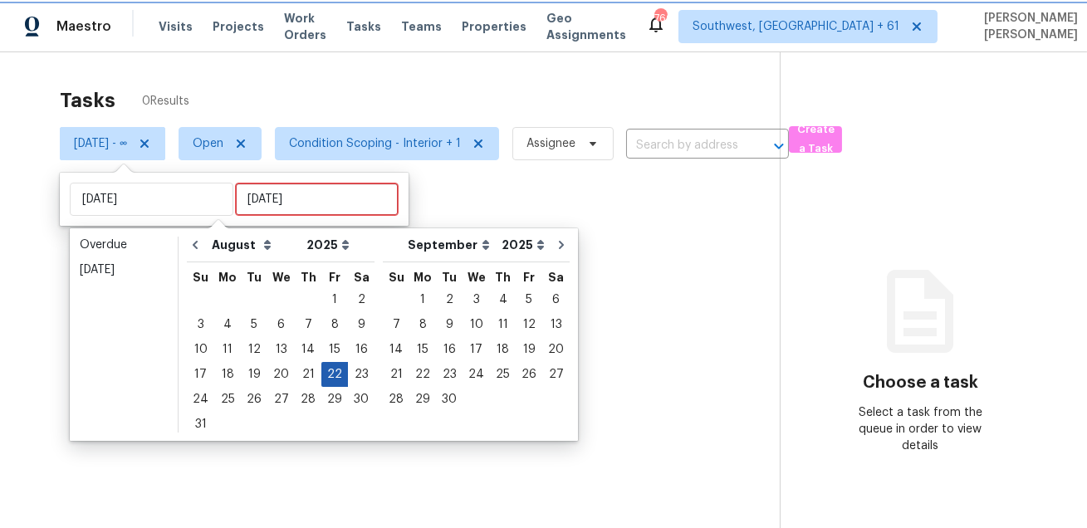
type input "[DATE]"
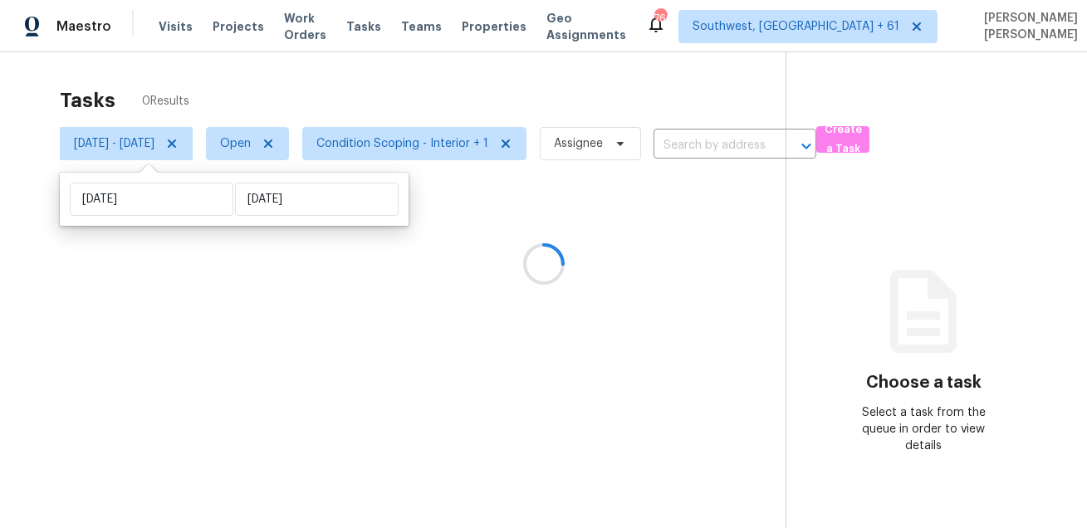
click at [426, 93] on div at bounding box center [543, 264] width 1087 height 528
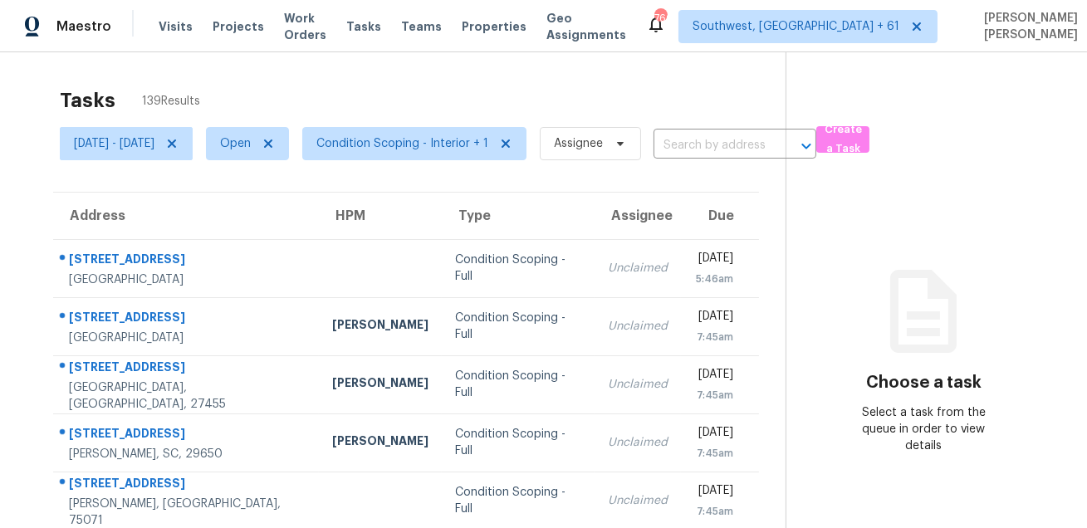
click at [338, 162] on span "Condition Scoping - Interior + 1" at bounding box center [408, 143] width 238 height 43
click at [366, 155] on span "Condition Scoping - Interior + 1" at bounding box center [414, 143] width 224 height 33
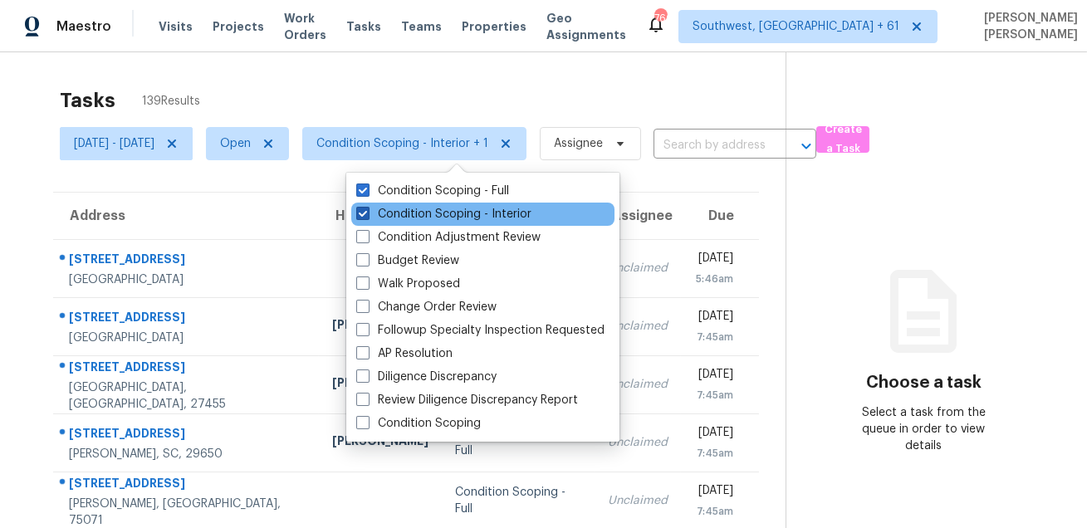
click at [378, 218] on label "Condition Scoping - Interior" at bounding box center [443, 214] width 175 height 17
click at [367, 217] on input "Condition Scoping - Interior" at bounding box center [361, 211] width 11 height 11
checkbox input "false"
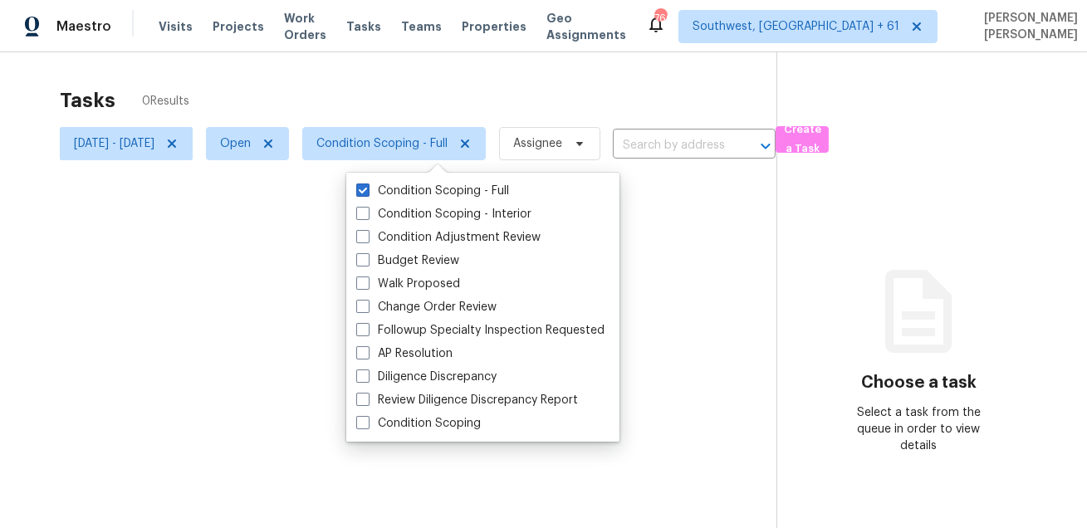
click at [429, 96] on div at bounding box center [543, 264] width 1087 height 528
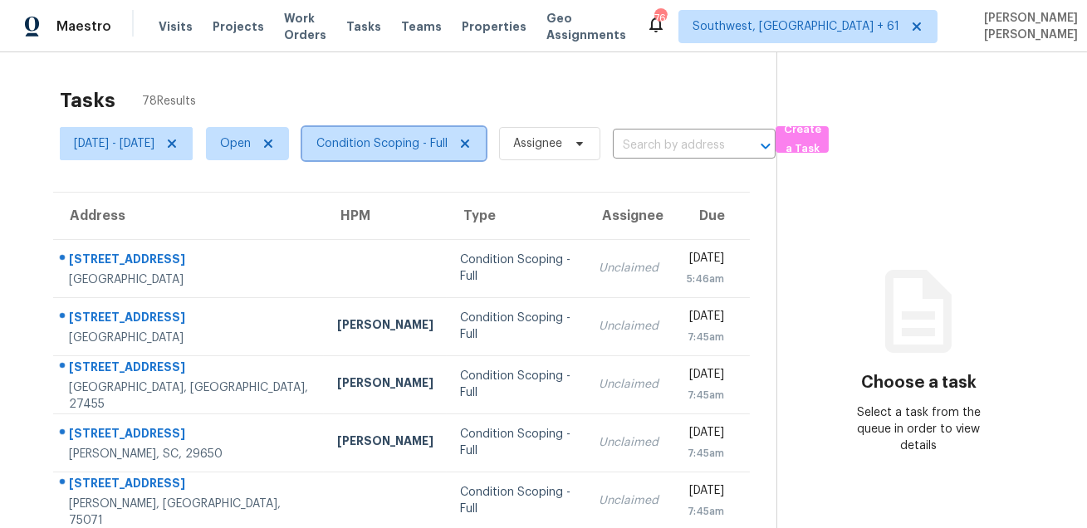
click at [424, 131] on span "Condition Scoping - Full" at bounding box center [394, 143] width 184 height 33
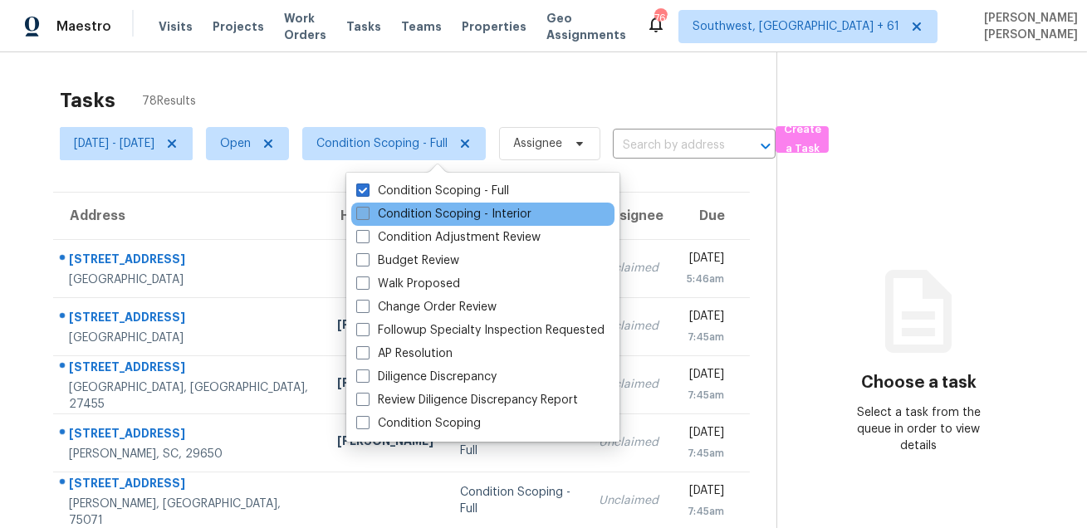
click at [398, 213] on label "Condition Scoping - Interior" at bounding box center [443, 214] width 175 height 17
click at [367, 213] on input "Condition Scoping - Interior" at bounding box center [361, 211] width 11 height 11
checkbox input "true"
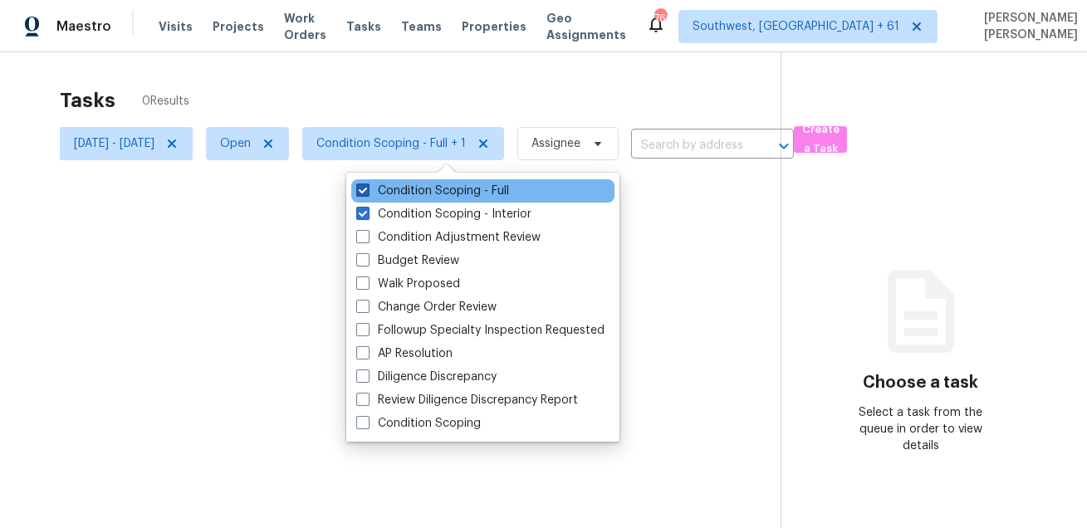
click at [409, 189] on label "Condition Scoping - Full" at bounding box center [432, 191] width 153 height 17
click at [367, 189] on input "Condition Scoping - Full" at bounding box center [361, 188] width 11 height 11
checkbox input "false"
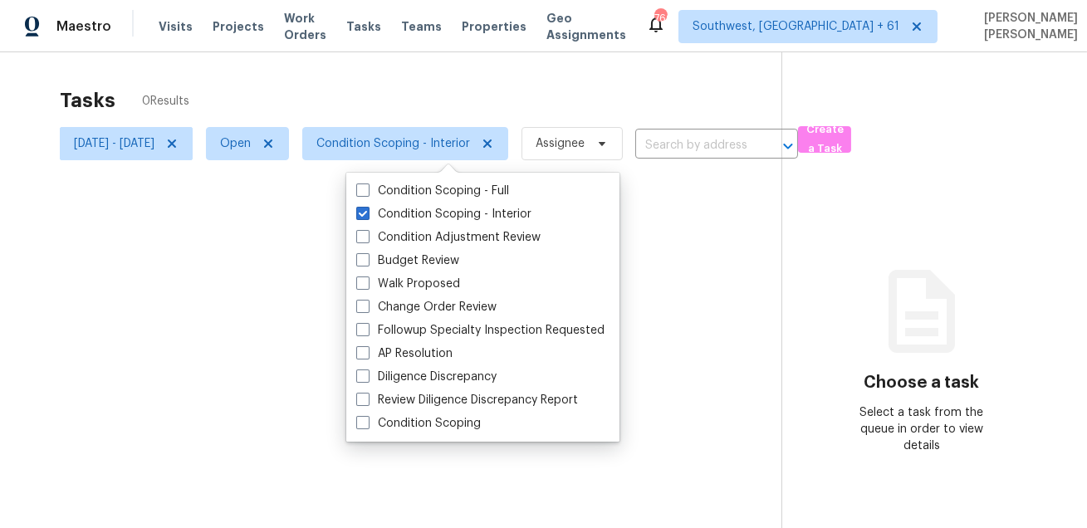
click at [492, 86] on div at bounding box center [543, 264] width 1087 height 528
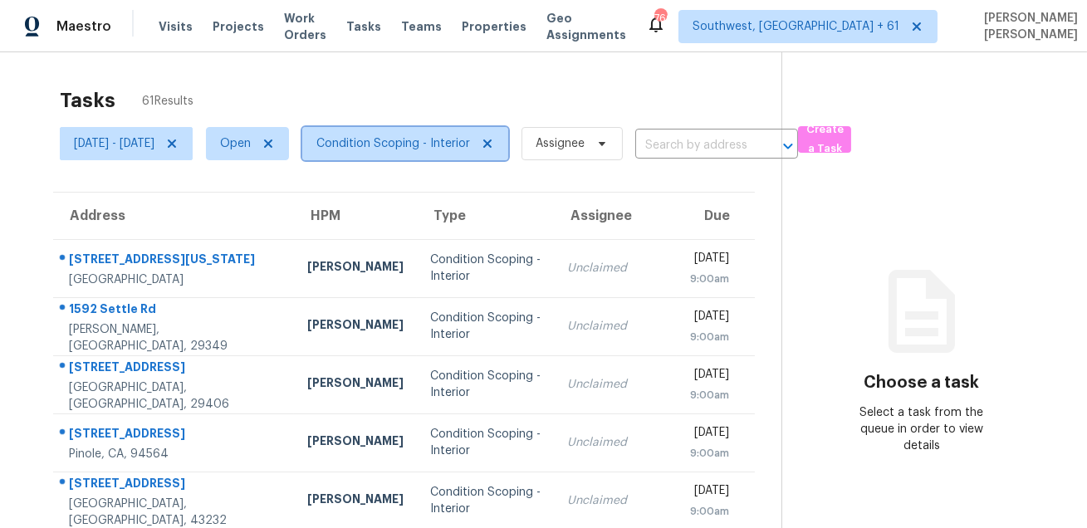
click at [414, 152] on span "Condition Scoping - Interior" at bounding box center [405, 143] width 206 height 33
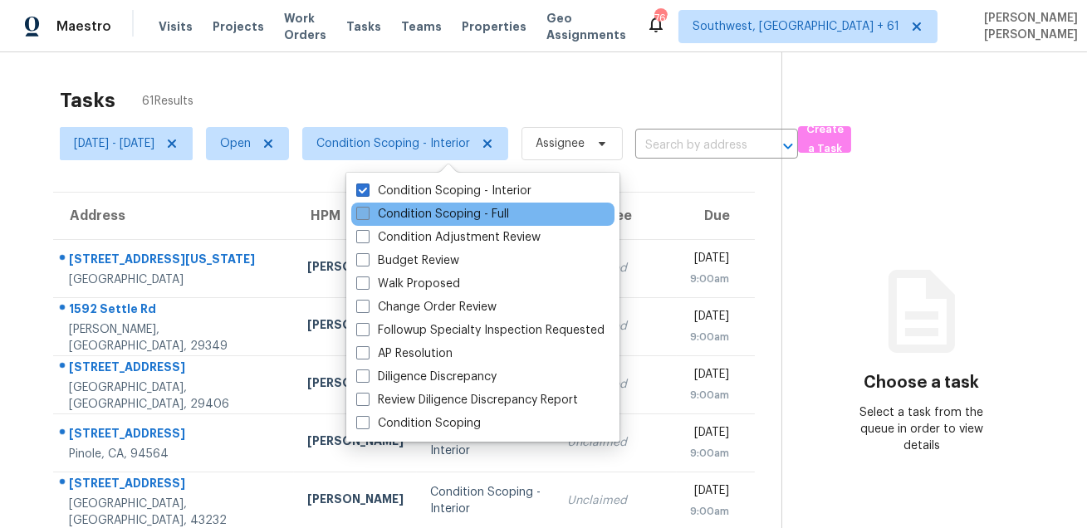
click at [395, 221] on label "Condition Scoping - Full" at bounding box center [432, 214] width 153 height 17
click at [367, 217] on input "Condition Scoping - Full" at bounding box center [361, 211] width 11 height 11
checkbox input "true"
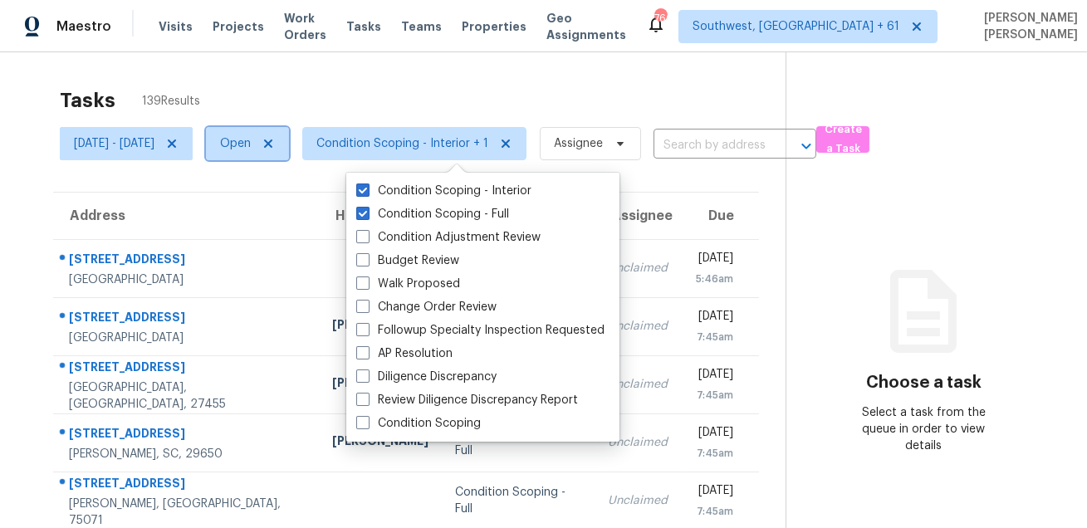
click at [251, 140] on span "Open" at bounding box center [235, 143] width 31 height 17
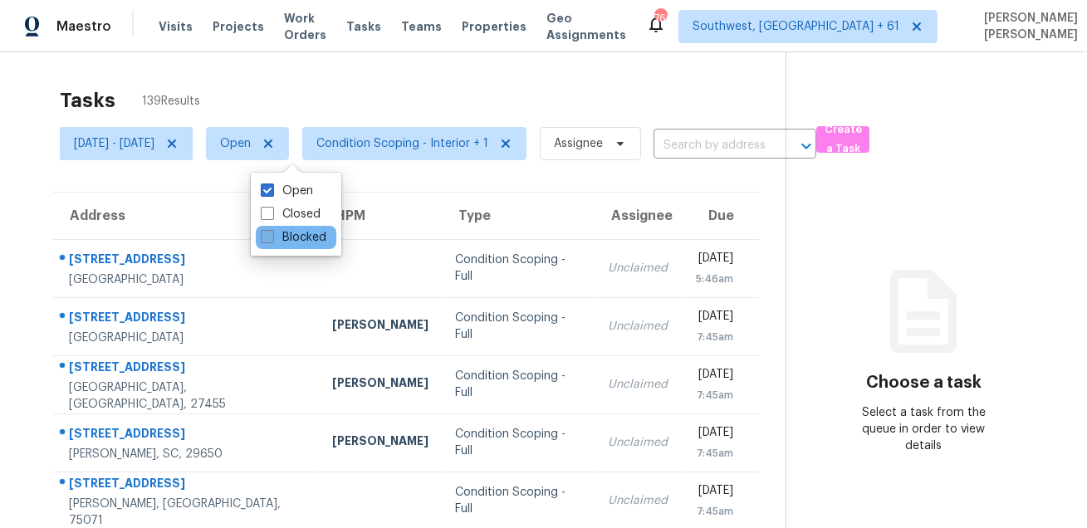
click at [289, 245] on label "Blocked" at bounding box center [294, 237] width 66 height 17
click at [272, 240] on input "Blocked" at bounding box center [266, 234] width 11 height 11
checkbox input "true"
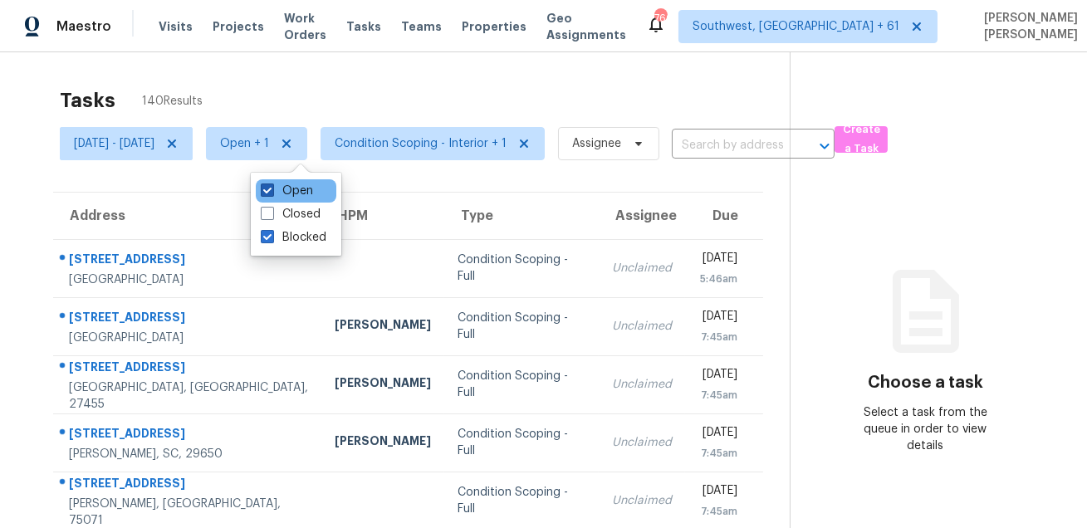
click at [269, 190] on span at bounding box center [267, 190] width 13 height 13
click at [269, 190] on input "Open" at bounding box center [266, 188] width 11 height 11
checkbox input "false"
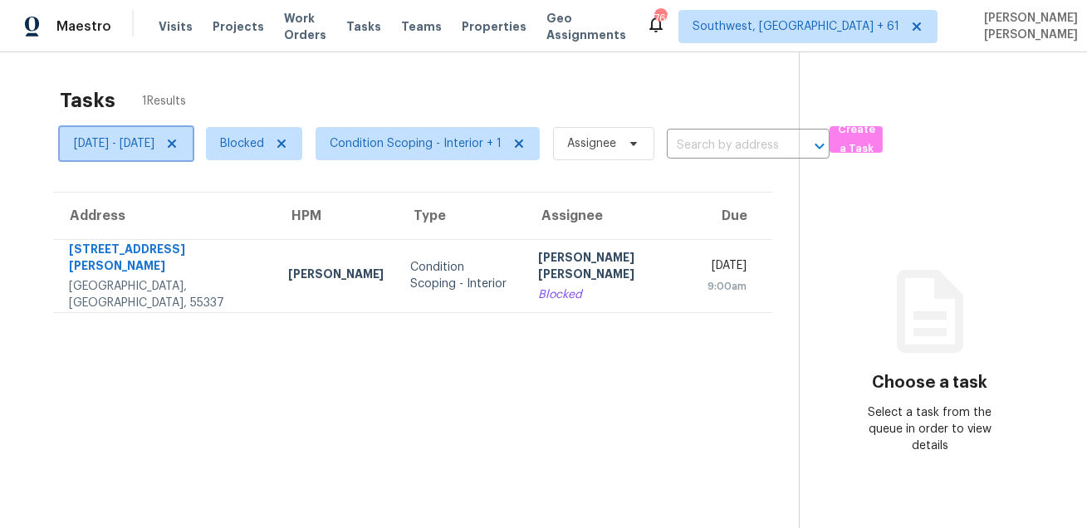
click at [176, 143] on icon at bounding box center [172, 144] width 8 height 8
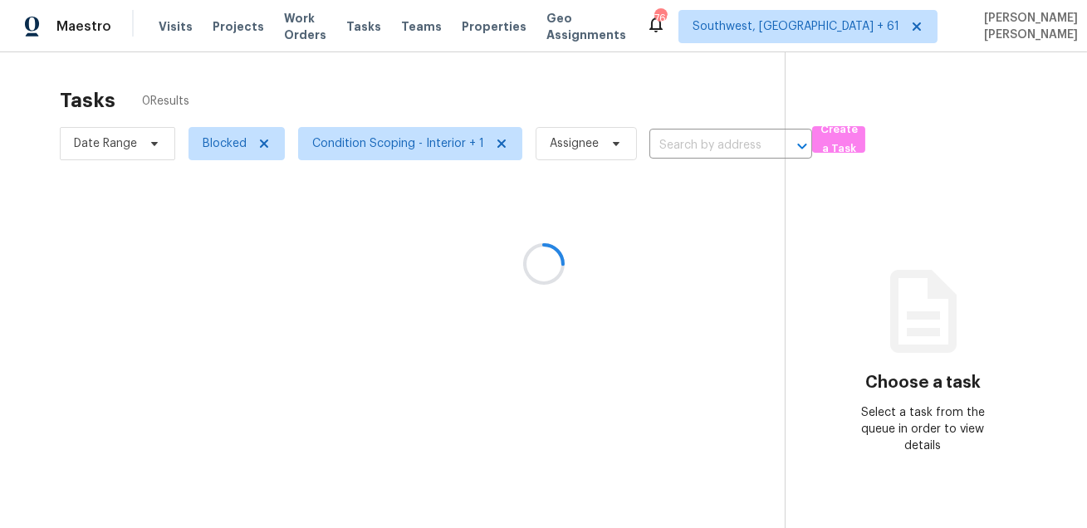
click at [338, 84] on div at bounding box center [543, 264] width 1087 height 528
